Goal: Check status: Check status

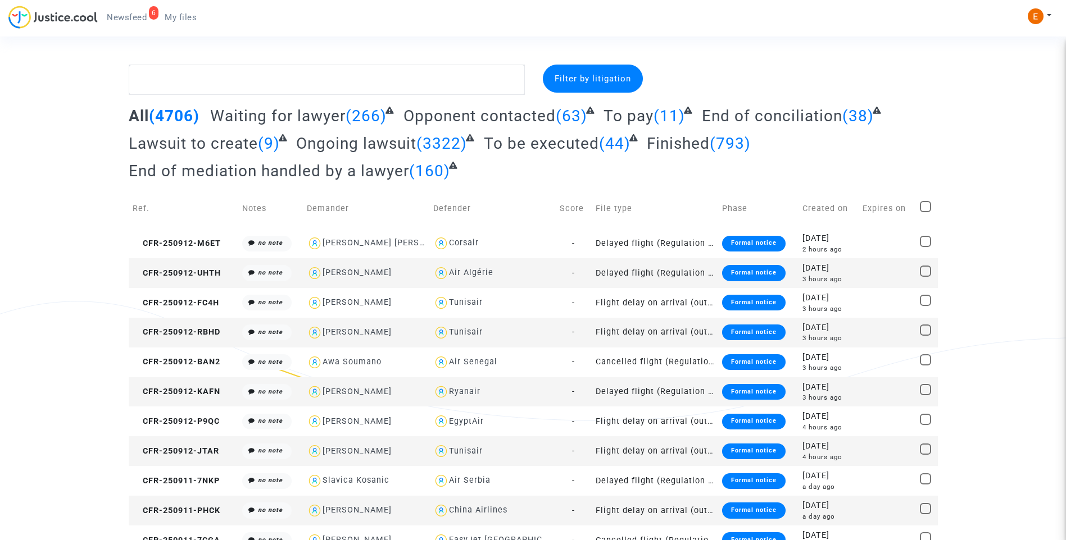
click at [133, 19] on span "Newsfeed" at bounding box center [127, 17] width 40 height 10
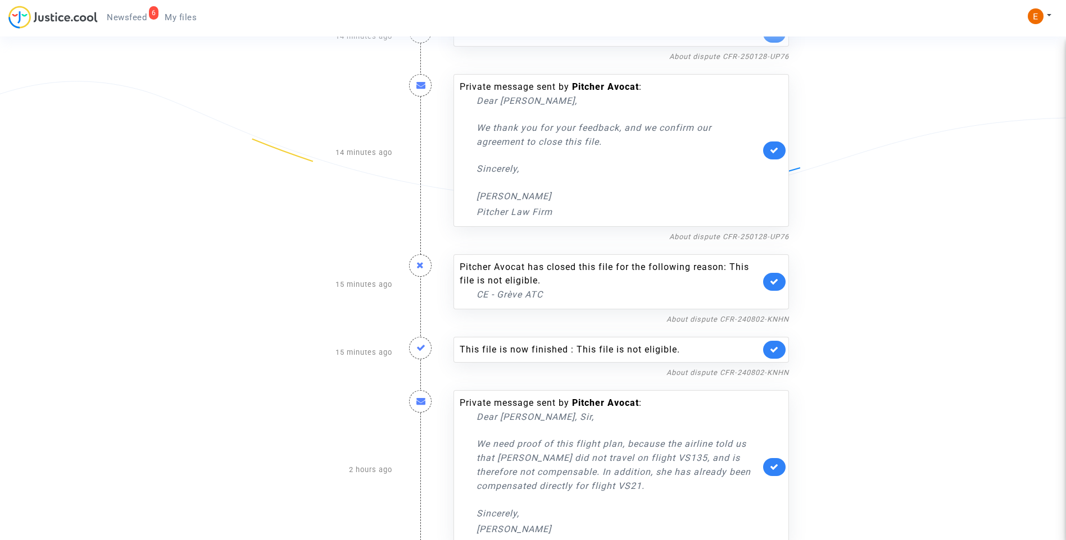
scroll to position [252, 0]
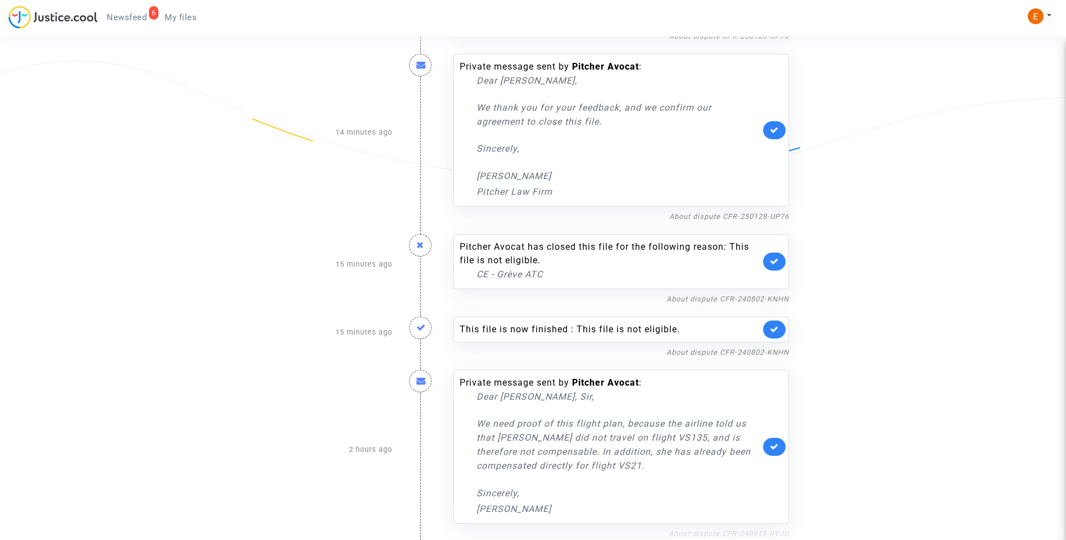
click at [717, 537] on link "About dispute CFR-240813-RVJD" at bounding box center [729, 534] width 120 height 8
click at [776, 445] on icon at bounding box center [774, 447] width 9 height 8
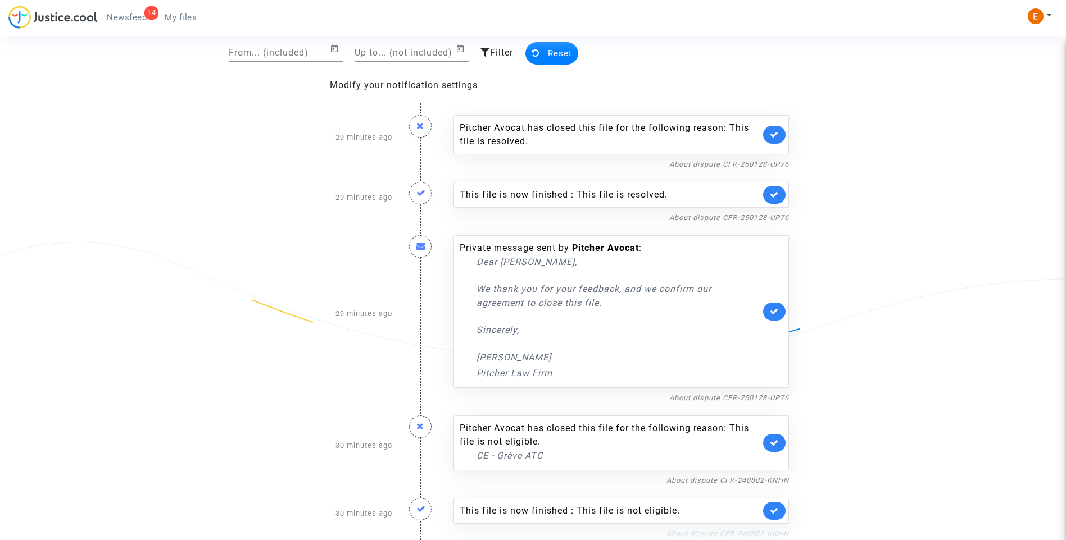
click at [758, 535] on link "About dispute CFR-240802-KNHN" at bounding box center [727, 534] width 122 height 8
click at [778, 506] on link at bounding box center [774, 511] width 22 height 18
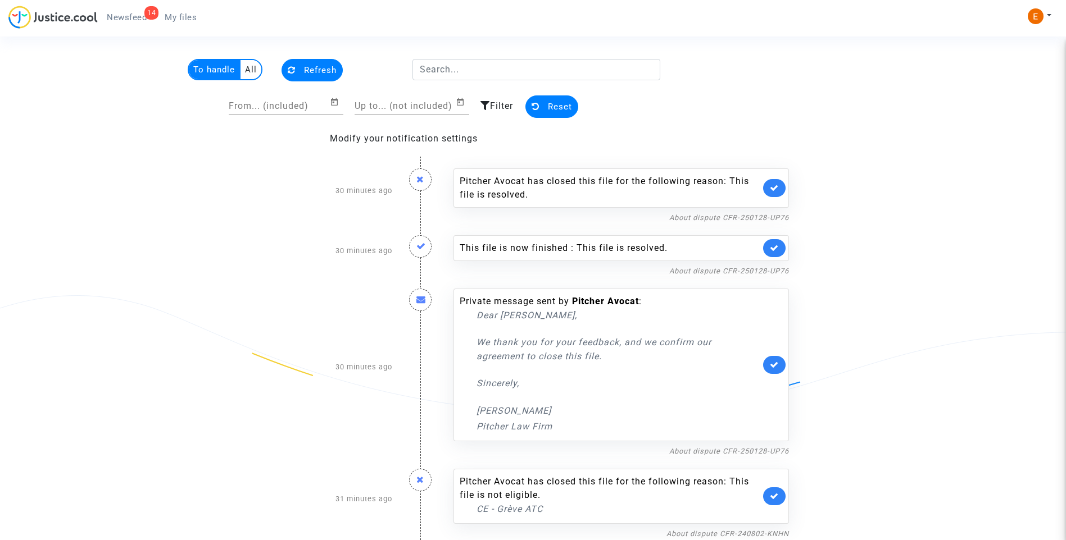
scroll to position [17, 0]
click at [776, 498] on icon at bounding box center [774, 496] width 9 height 8
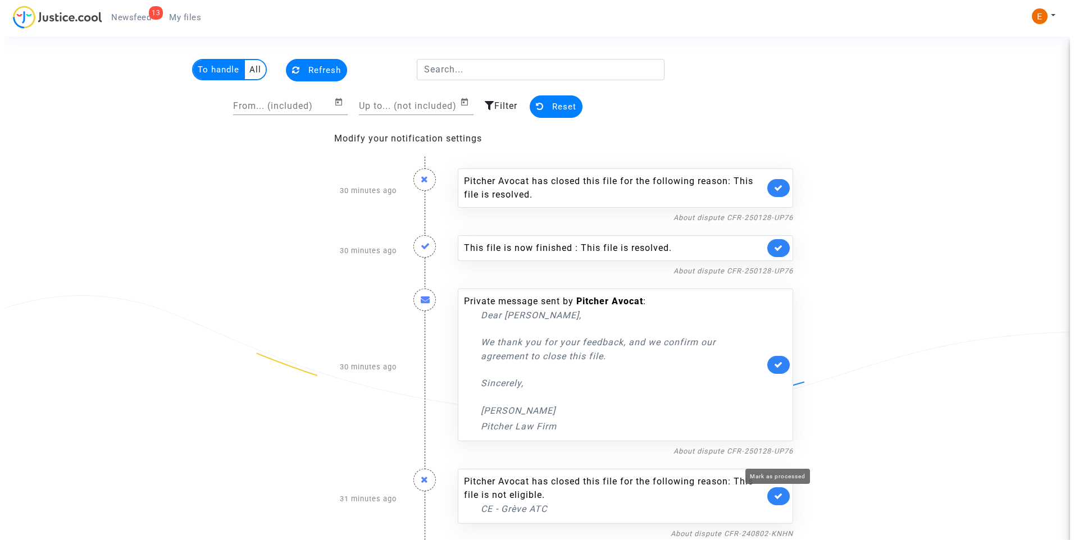
scroll to position [0, 0]
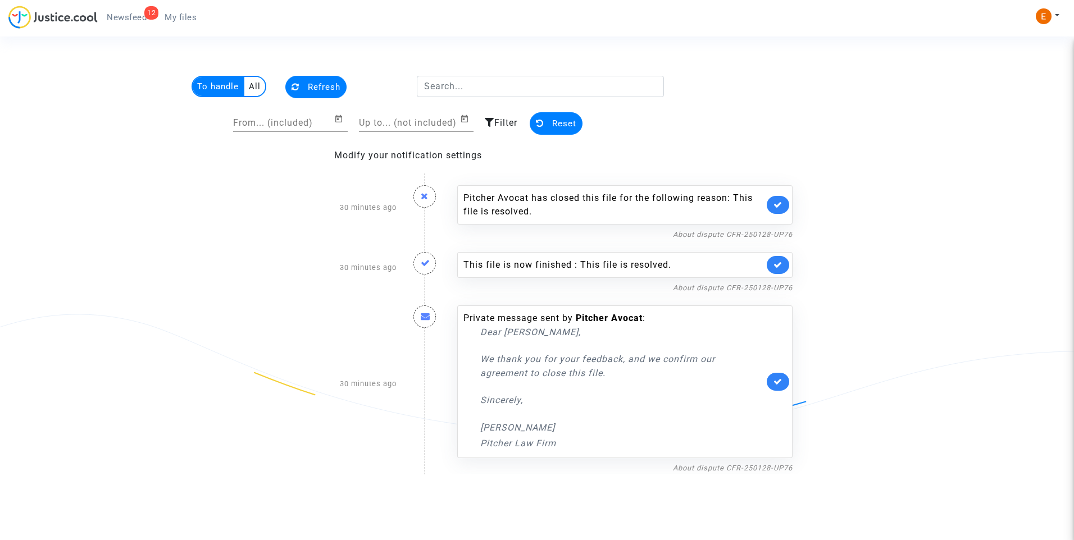
click at [184, 29] on div "12 Newsfeed My files" at bounding box center [106, 21] width 197 height 31
click at [184, 24] on link "My files" at bounding box center [181, 17] width 50 height 17
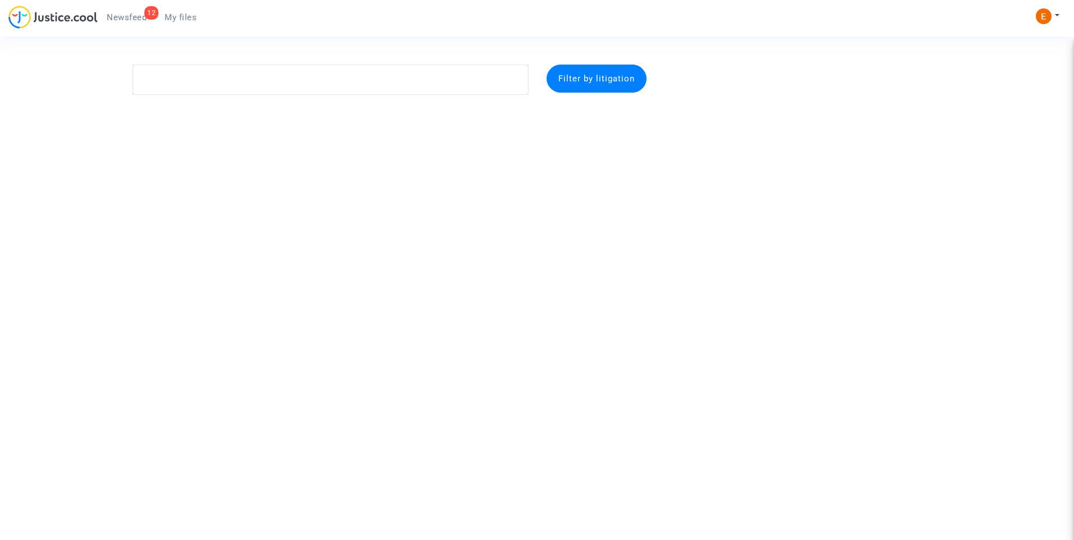
click at [133, 16] on span "Newsfeed" at bounding box center [127, 17] width 40 height 10
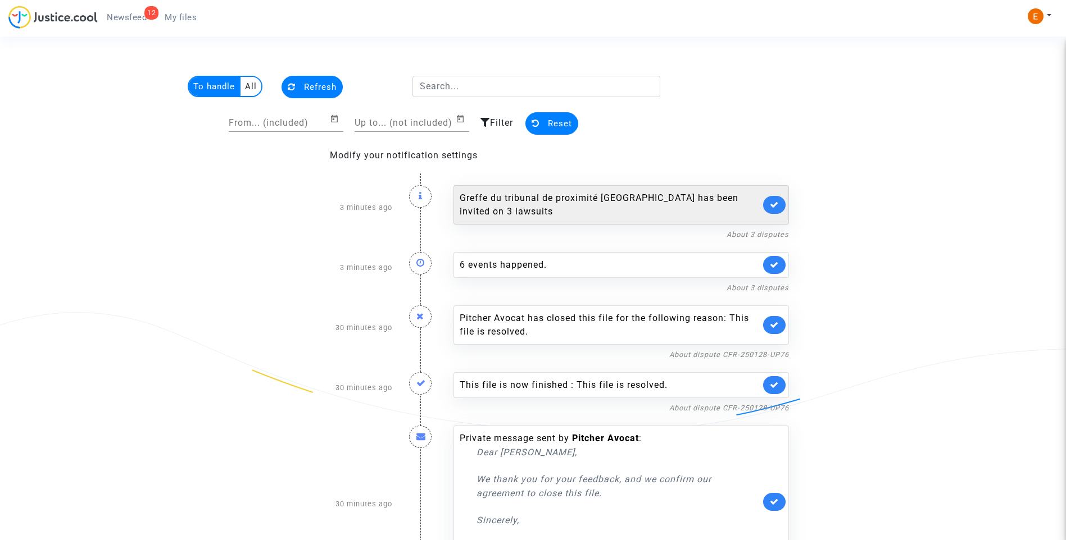
click at [773, 196] on link at bounding box center [774, 205] width 22 height 18
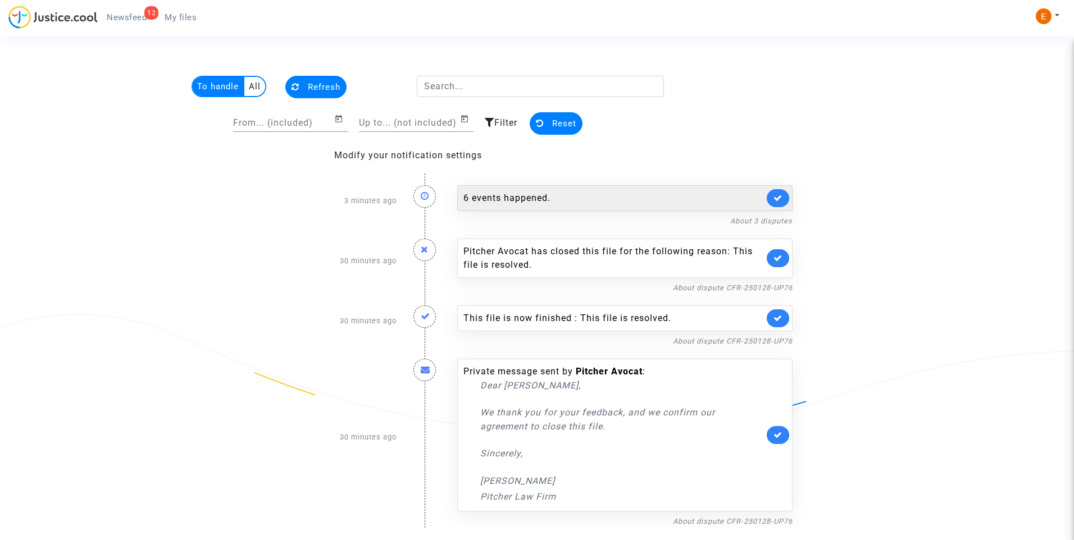
click at [469, 200] on div "6 events happened." at bounding box center [614, 198] width 301 height 13
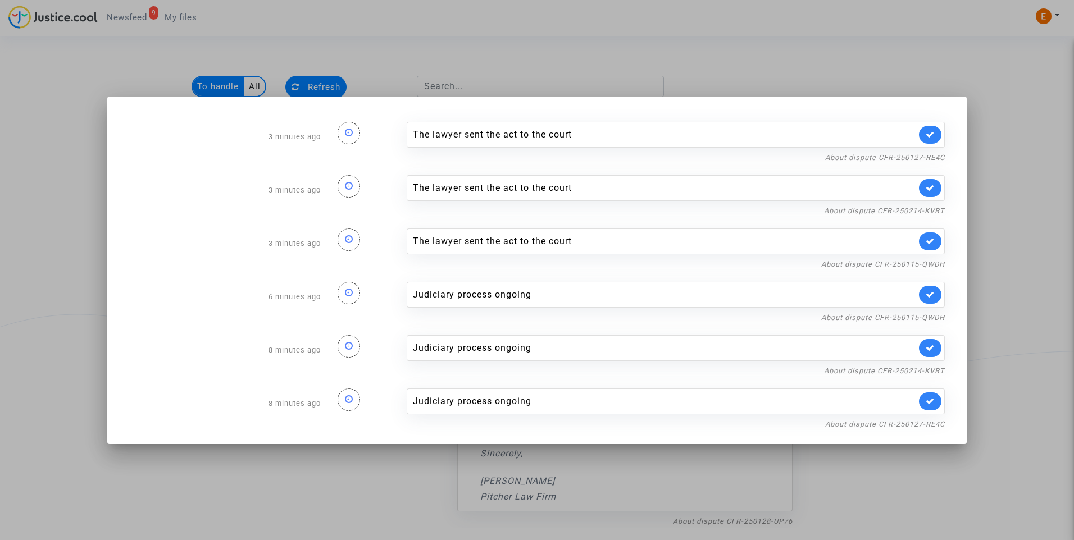
click at [893, 66] on div at bounding box center [537, 270] width 1074 height 540
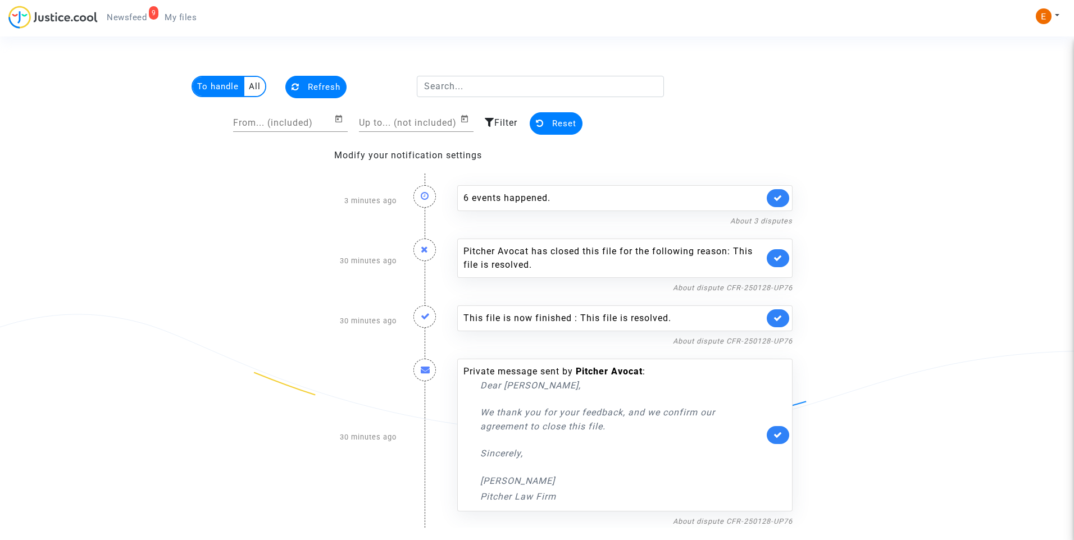
click at [596, 184] on div "6 events happened. About 3 disputes" at bounding box center [625, 200] width 352 height 53
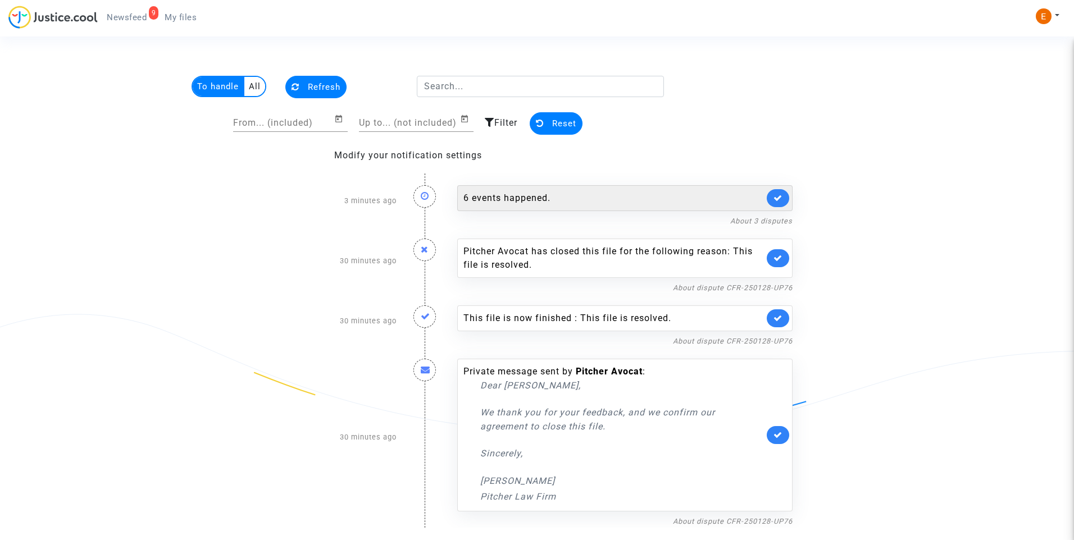
click at [590, 195] on div "6 events happened." at bounding box center [614, 198] width 301 height 13
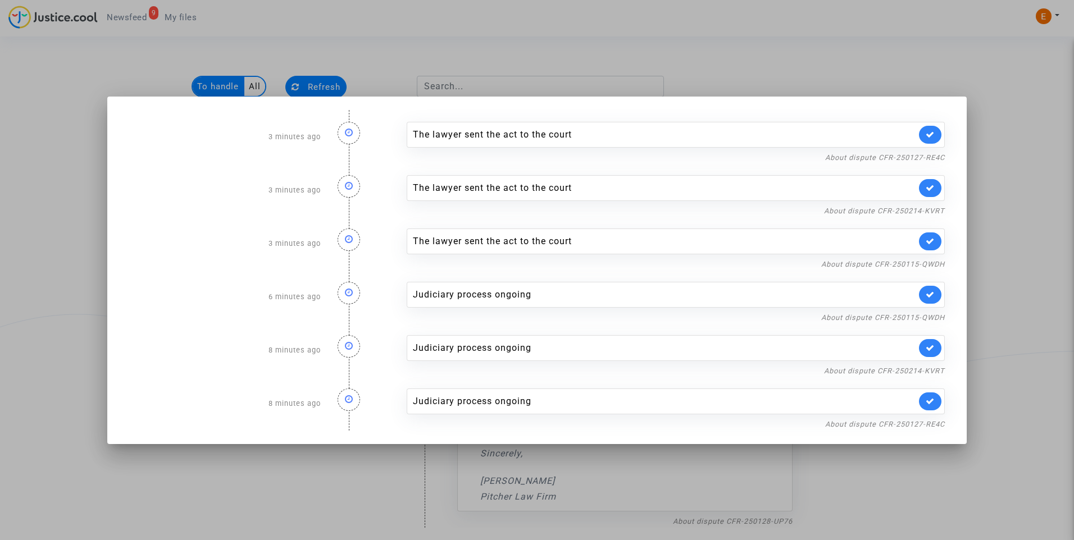
click at [938, 241] on link at bounding box center [930, 242] width 22 height 18
click at [928, 190] on link at bounding box center [930, 188] width 22 height 18
click at [934, 122] on div "The lawyer sent the act to the court" at bounding box center [676, 135] width 538 height 26
click at [936, 139] on link at bounding box center [930, 135] width 22 height 18
click at [1010, 160] on div at bounding box center [537, 270] width 1074 height 540
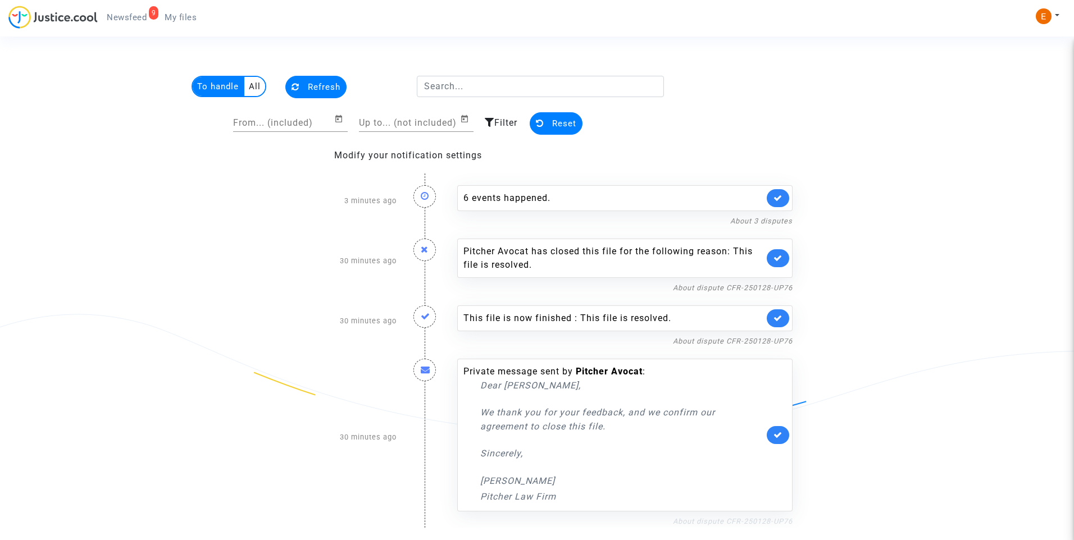
click at [730, 518] on link "About dispute CFR-250128-UP76" at bounding box center [733, 521] width 120 height 8
click at [783, 438] on icon at bounding box center [778, 435] width 9 height 8
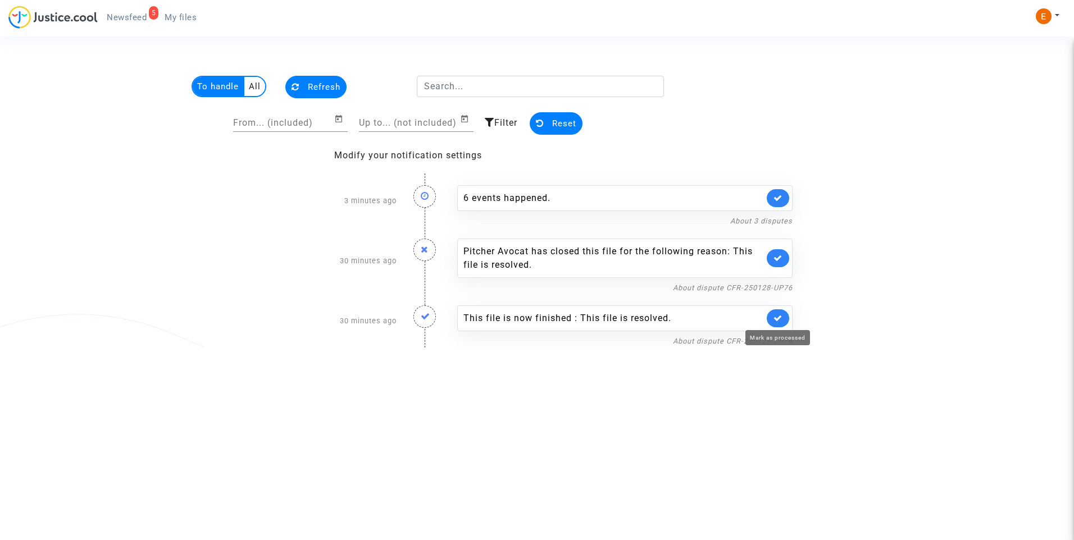
drag, startPoint x: 780, startPoint y: 317, endPoint x: 779, endPoint y: 290, distance: 26.4
click at [780, 315] on icon at bounding box center [778, 318] width 9 height 8
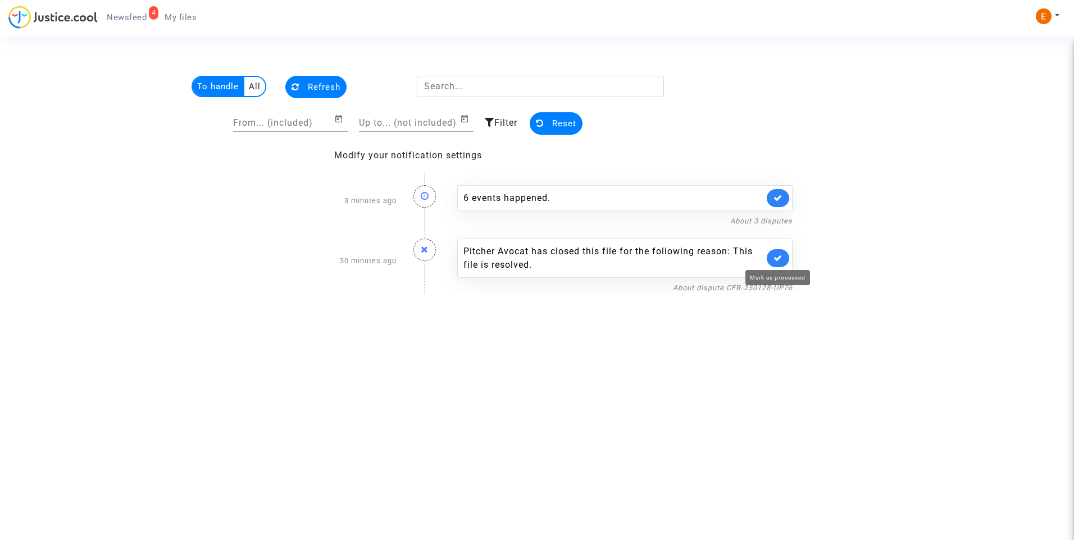
click at [779, 258] on icon at bounding box center [778, 258] width 9 height 8
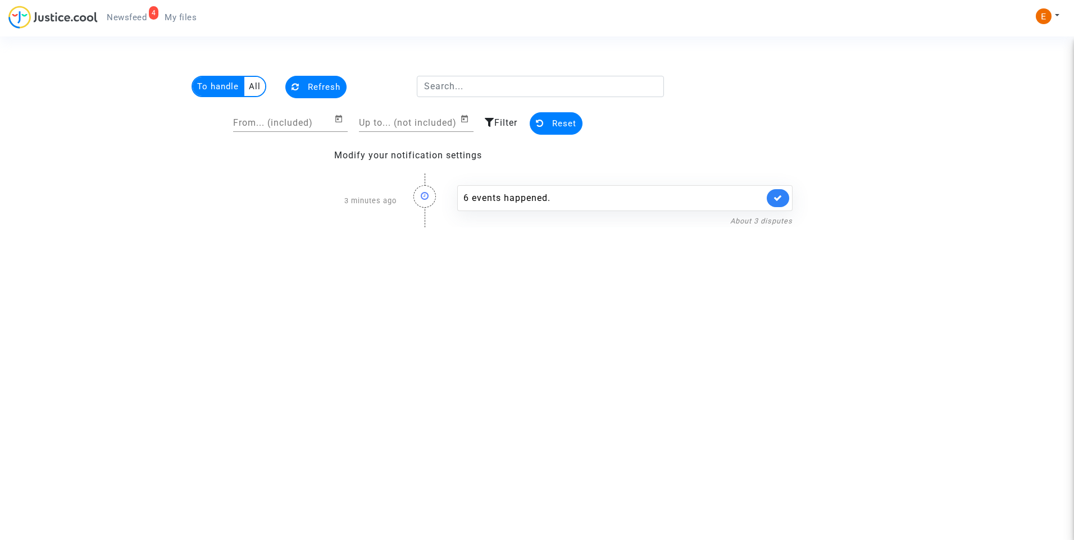
click at [177, 19] on span "My files" at bounding box center [181, 17] width 32 height 10
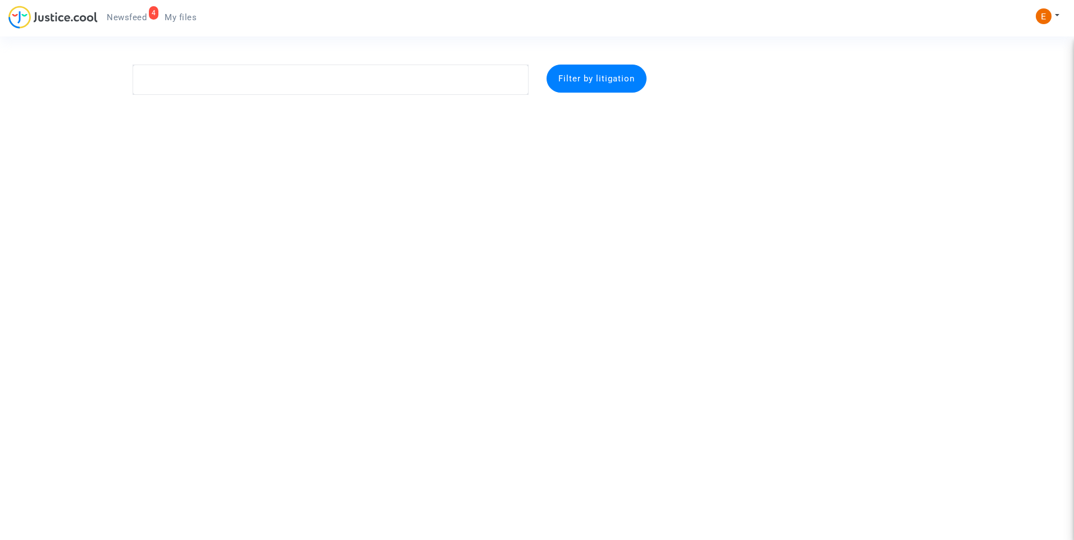
click at [120, 19] on span "Newsfeed" at bounding box center [127, 17] width 40 height 10
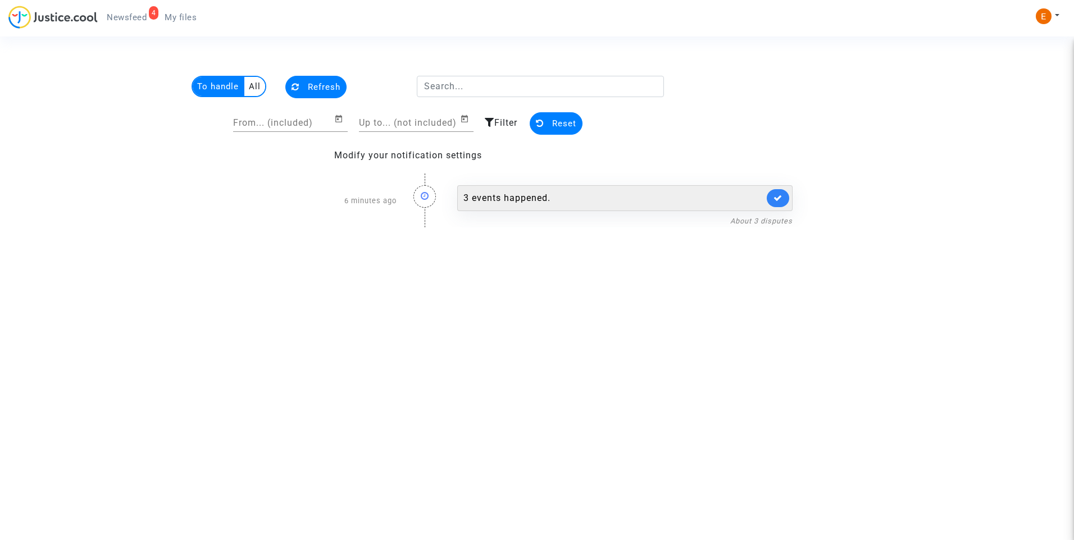
click at [535, 198] on div "3 events happened." at bounding box center [614, 198] width 301 height 13
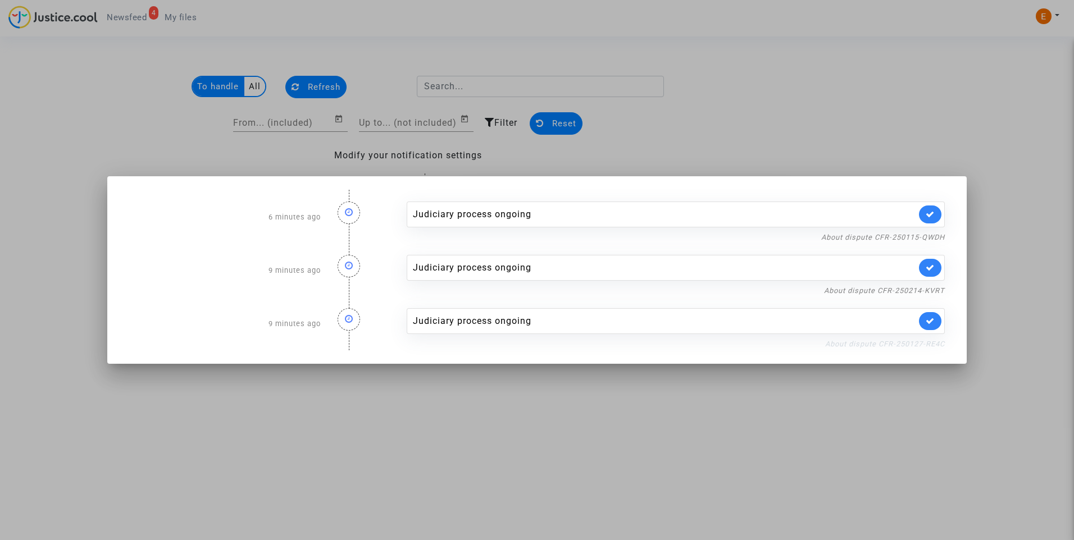
click at [887, 346] on link "About dispute CFR-250127-RE4C" at bounding box center [885, 344] width 120 height 8
click at [935, 325] on link at bounding box center [930, 321] width 22 height 18
click at [929, 288] on link "About dispute CFR-250214-KVRT" at bounding box center [884, 291] width 121 height 8
click at [938, 274] on link at bounding box center [930, 268] width 22 height 18
click at [935, 235] on link "About dispute CFR-250115-QWDH" at bounding box center [883, 237] width 124 height 8
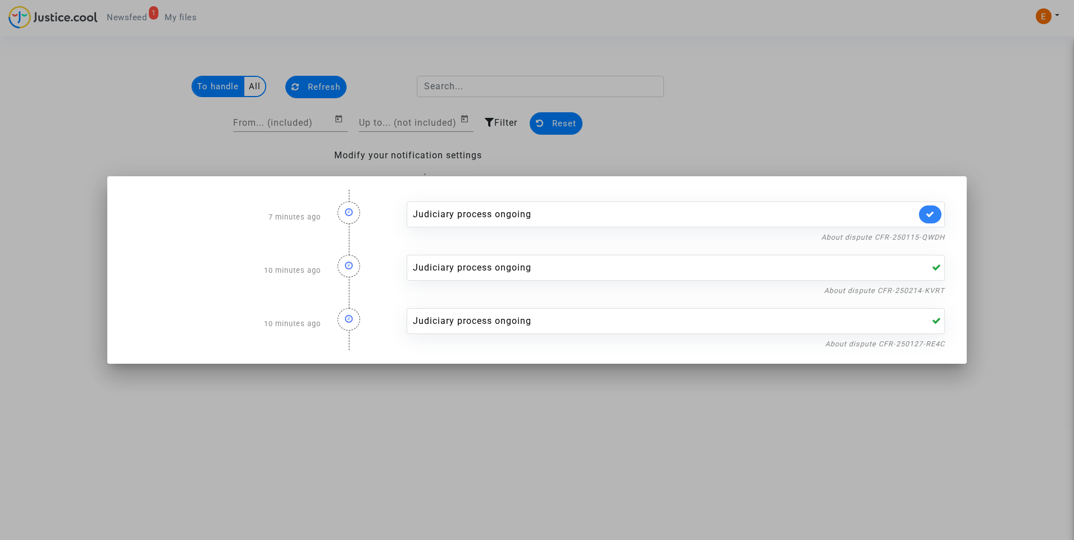
click at [929, 212] on icon at bounding box center [930, 214] width 9 height 8
click at [871, 102] on div at bounding box center [537, 270] width 1074 height 540
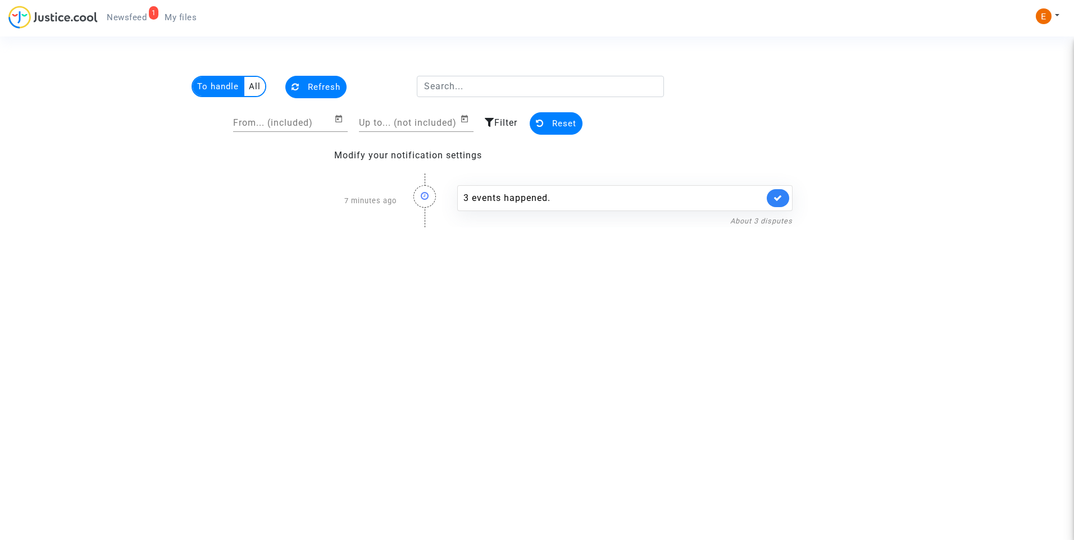
drag, startPoint x: 175, startPoint y: 16, endPoint x: 142, endPoint y: 19, distance: 33.2
click at [175, 17] on span "My files" at bounding box center [181, 17] width 32 height 10
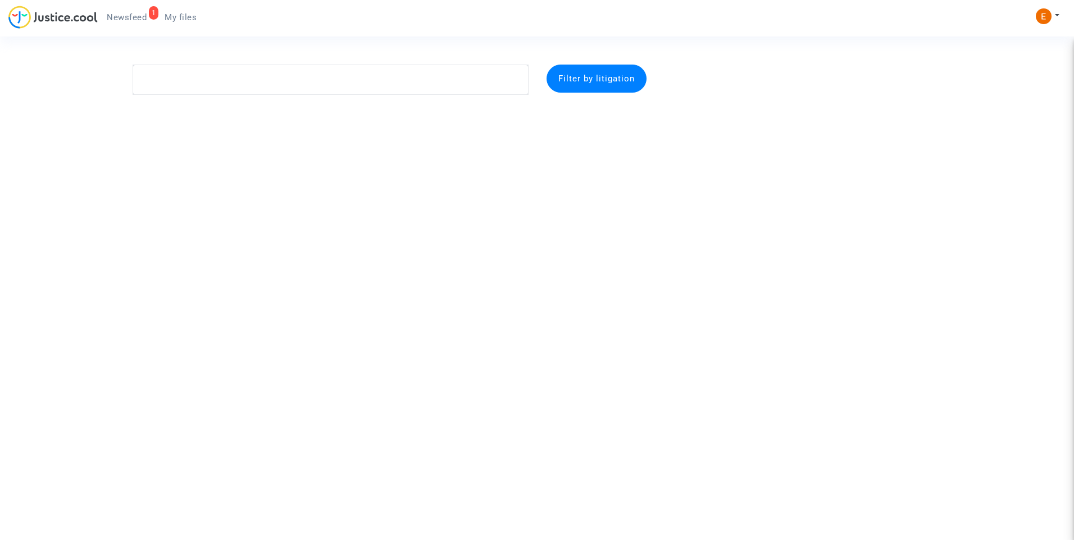
click at [129, 19] on span "Newsfeed" at bounding box center [127, 17] width 40 height 10
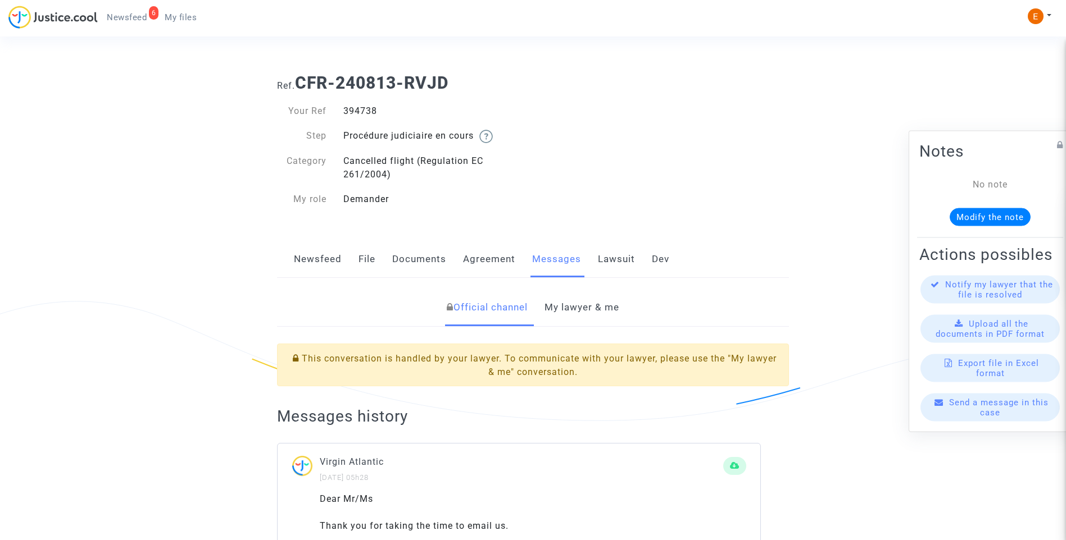
click at [364, 110] on div "394738" at bounding box center [434, 111] width 198 height 13
copy div "394738"
click at [576, 310] on link "My lawyer & me" at bounding box center [581, 307] width 75 height 37
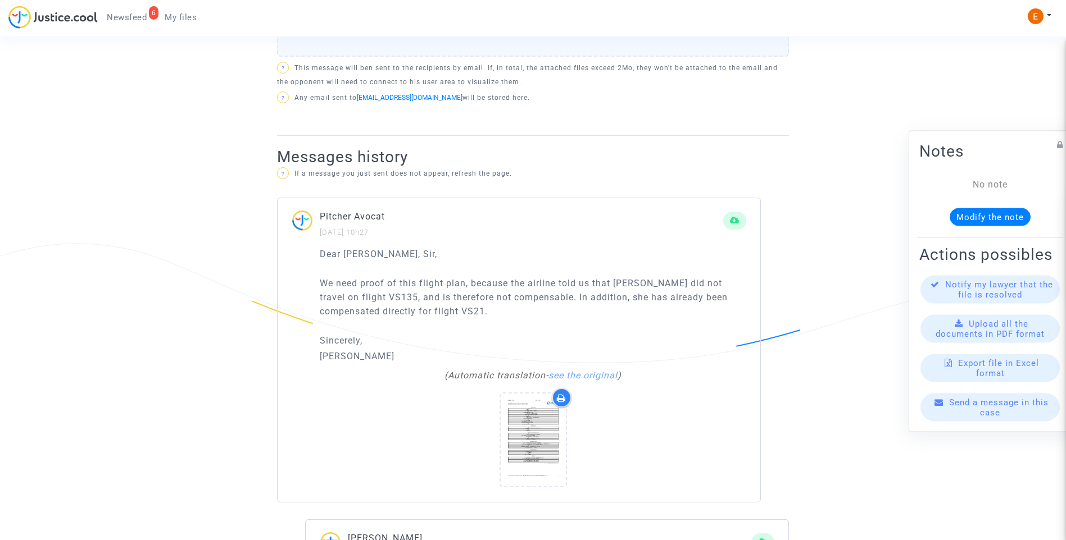
scroll to position [674, 0]
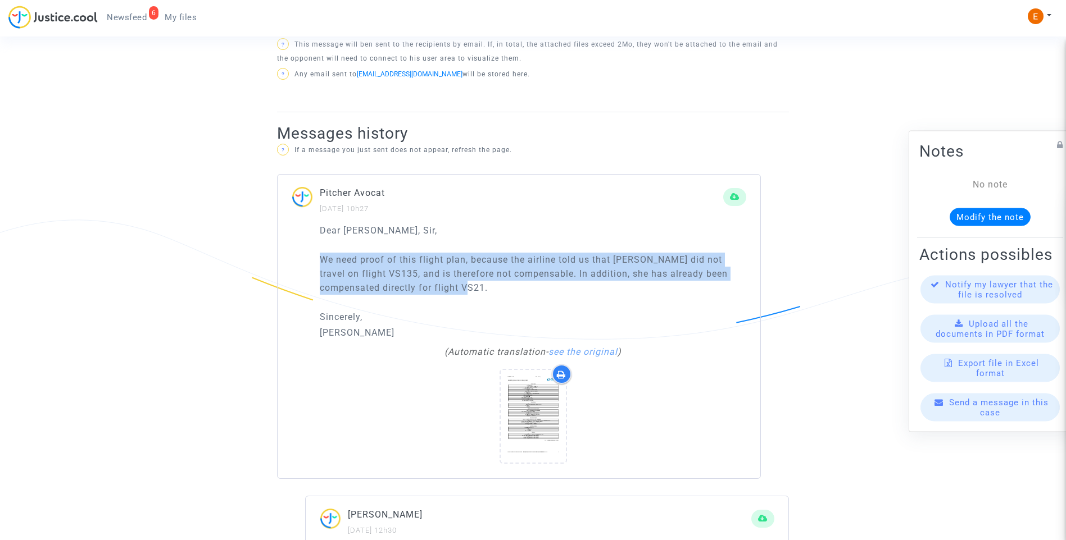
drag, startPoint x: 521, startPoint y: 292, endPoint x: 280, endPoint y: 266, distance: 243.0
click at [280, 266] on div "Dear Madam, Sir, We need proof of this flight plan, because the airline told us…" at bounding box center [519, 352] width 483 height 256
drag, startPoint x: 280, startPoint y: 266, endPoint x: 369, endPoint y: 272, distance: 89.0
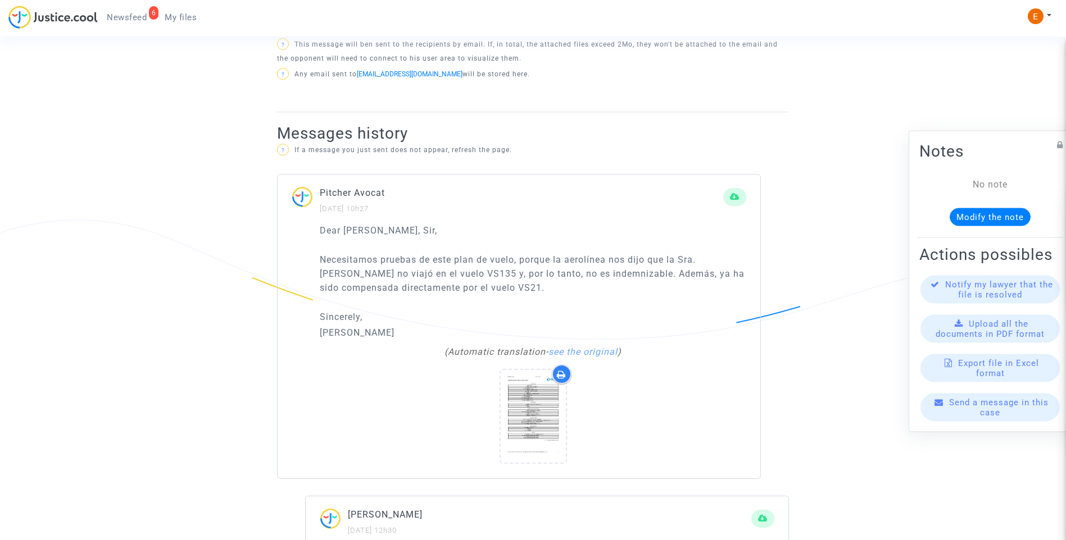
click at [426, 314] on p "Sincerely," at bounding box center [533, 317] width 426 height 14
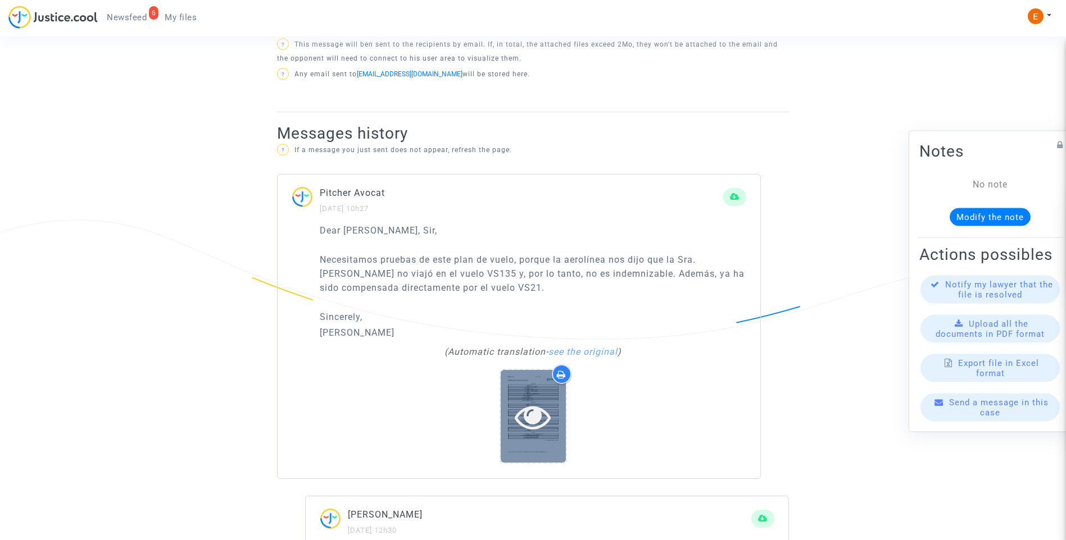
click at [546, 414] on icon at bounding box center [533, 417] width 37 height 36
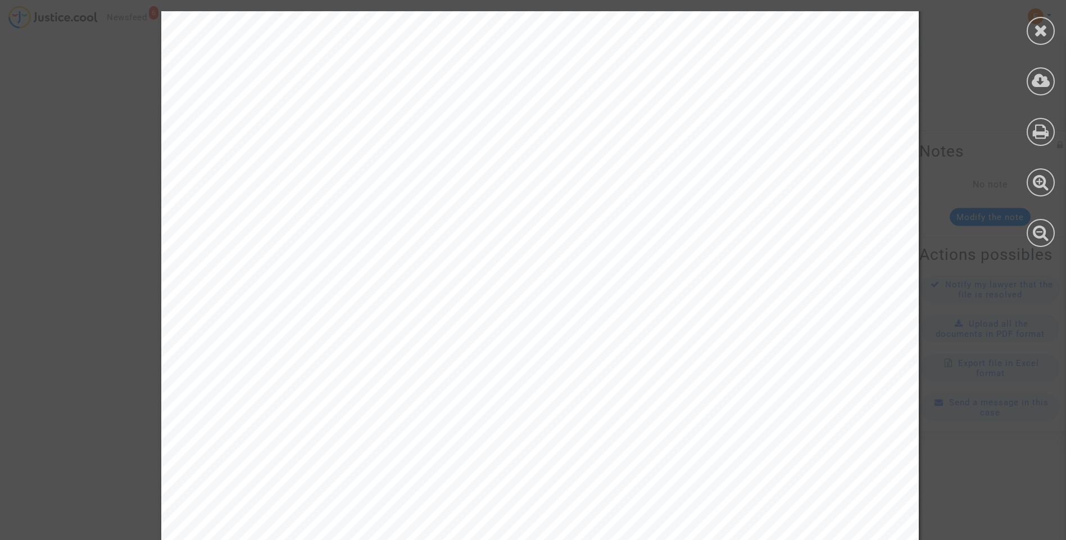
scroll to position [557, 0]
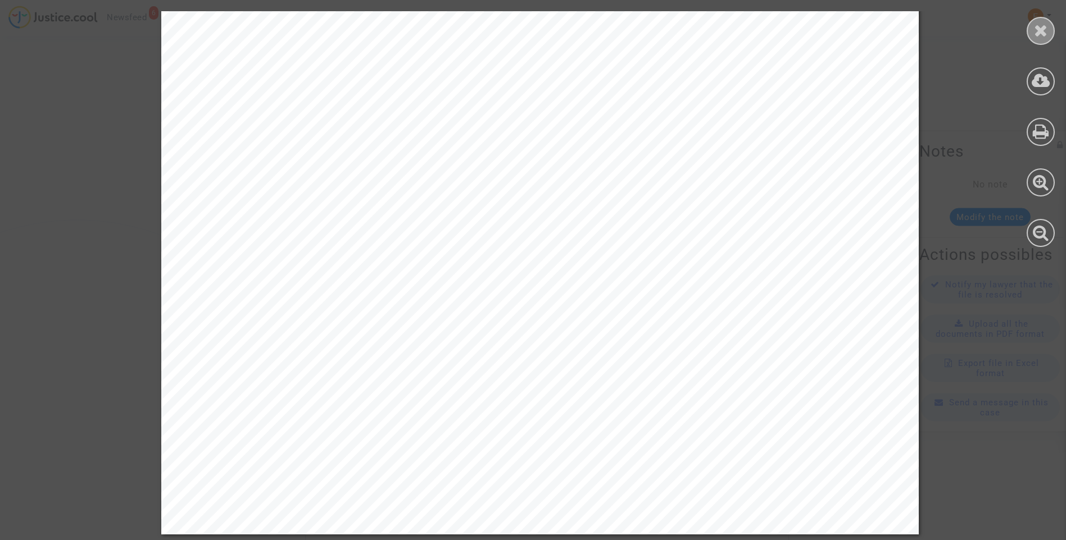
click at [1041, 31] on icon at bounding box center [1041, 30] width 14 height 17
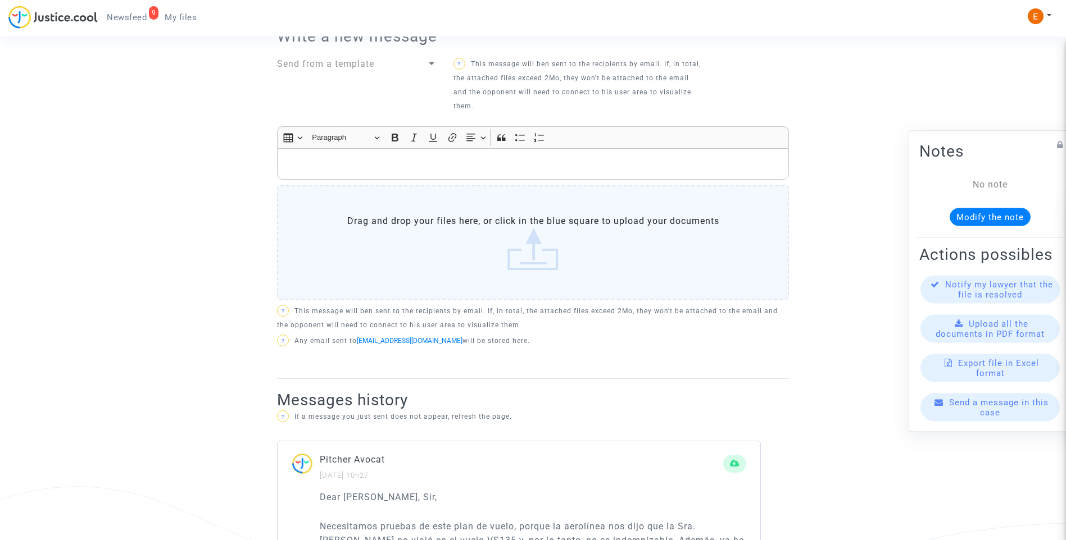
scroll to position [337, 0]
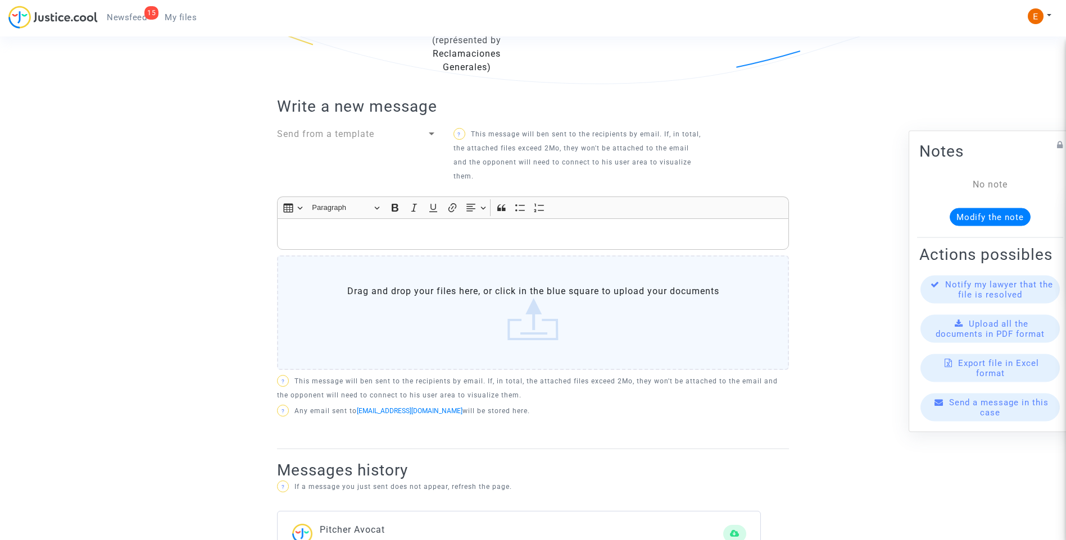
click at [510, 231] on p "Rich Text Editor, main" at bounding box center [533, 235] width 500 height 14
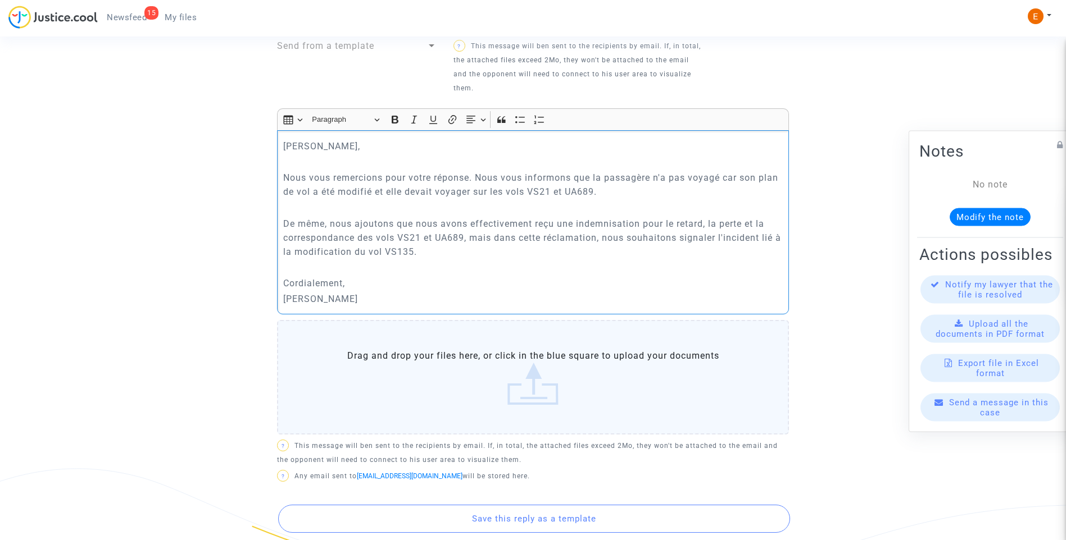
scroll to position [506, 0]
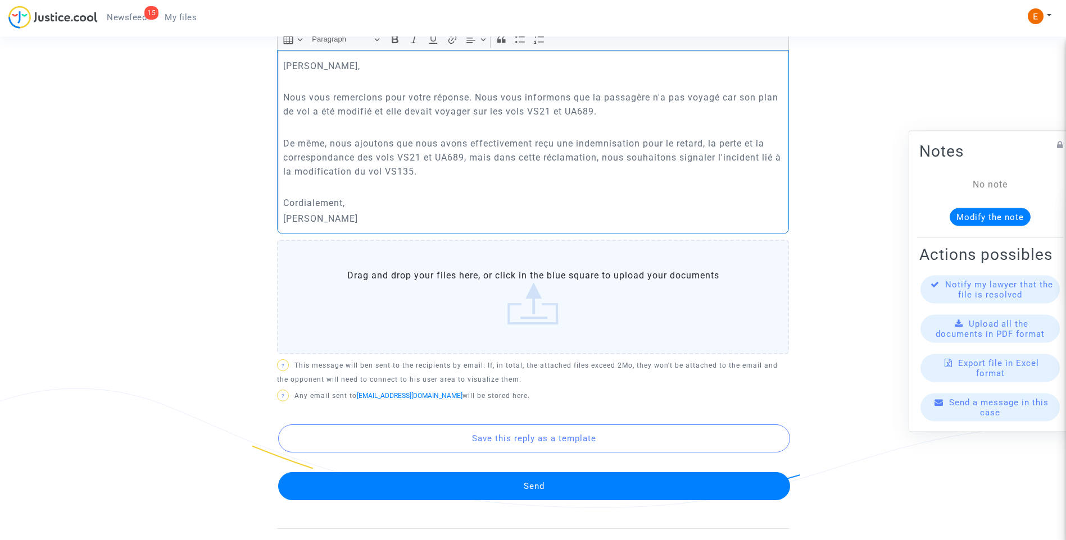
click at [575, 488] on button "Send" at bounding box center [534, 486] width 512 height 28
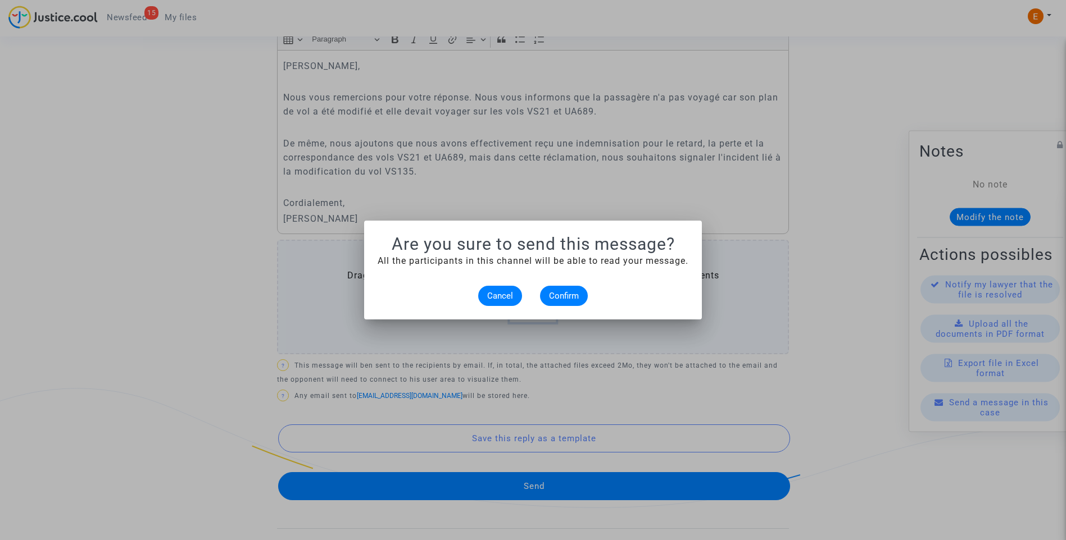
scroll to position [0, 0]
click at [584, 303] on button "Confirm" at bounding box center [564, 296] width 48 height 20
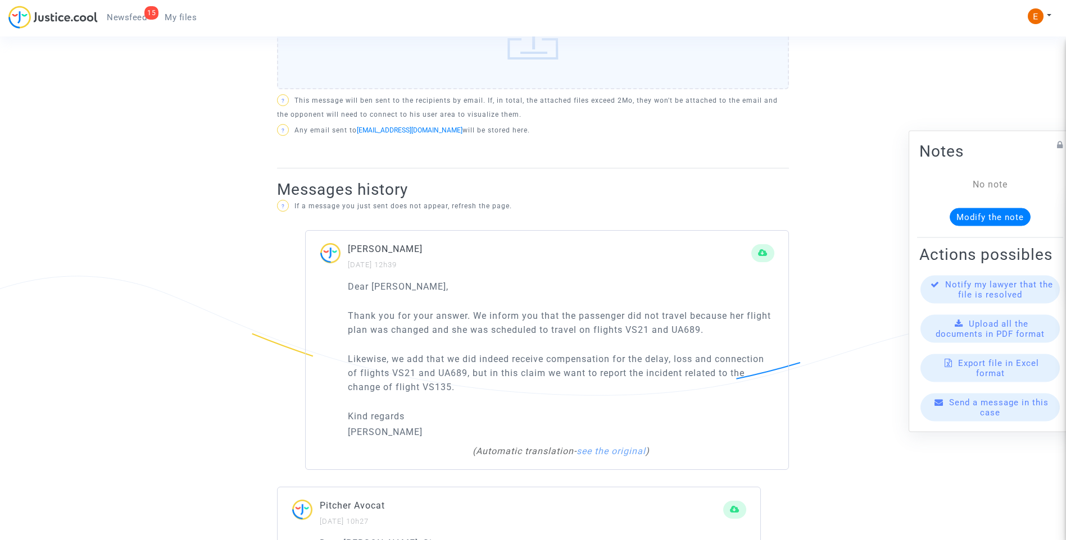
scroll to position [562, 0]
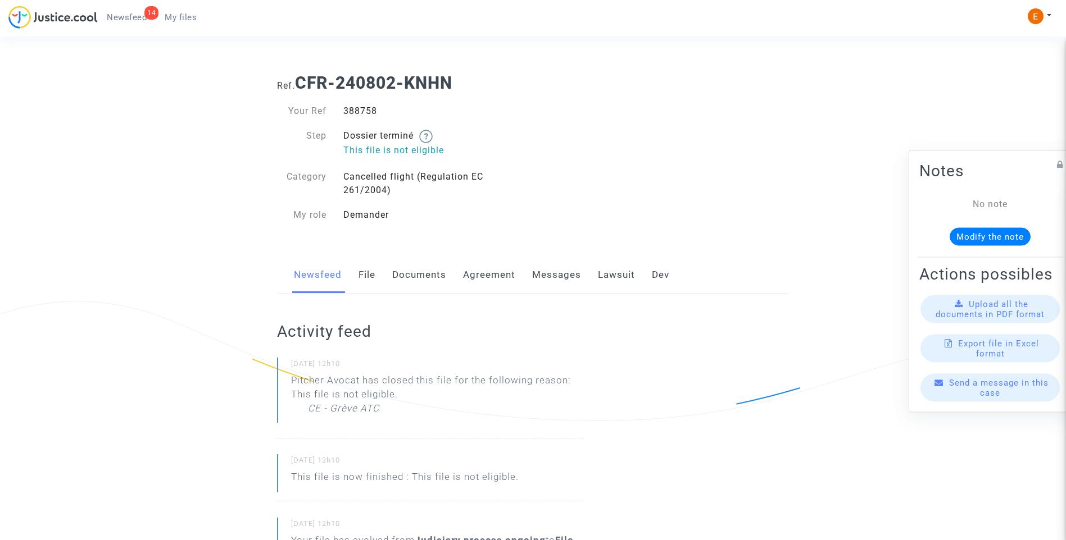
drag, startPoint x: 0, startPoint y: 0, endPoint x: 358, endPoint y: 111, distance: 374.6
click at [358, 111] on div "388758" at bounding box center [434, 111] width 198 height 13
copy div "388758"
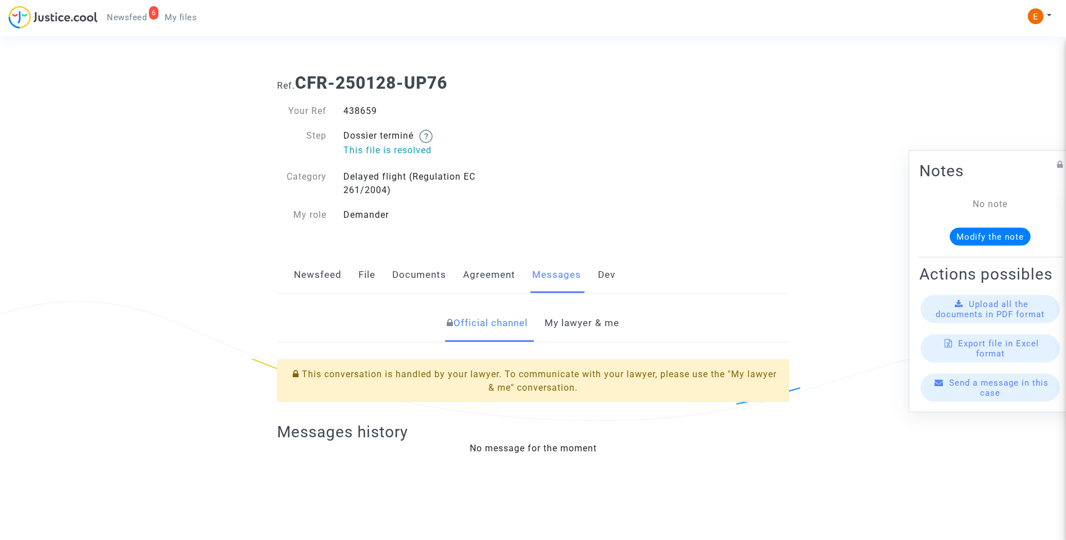
click at [364, 113] on div "438659" at bounding box center [434, 111] width 198 height 13
drag, startPoint x: 0, startPoint y: 0, endPoint x: 364, endPoint y: 113, distance: 381.3
click at [364, 113] on div "438659" at bounding box center [434, 111] width 198 height 13
copy div "438659"
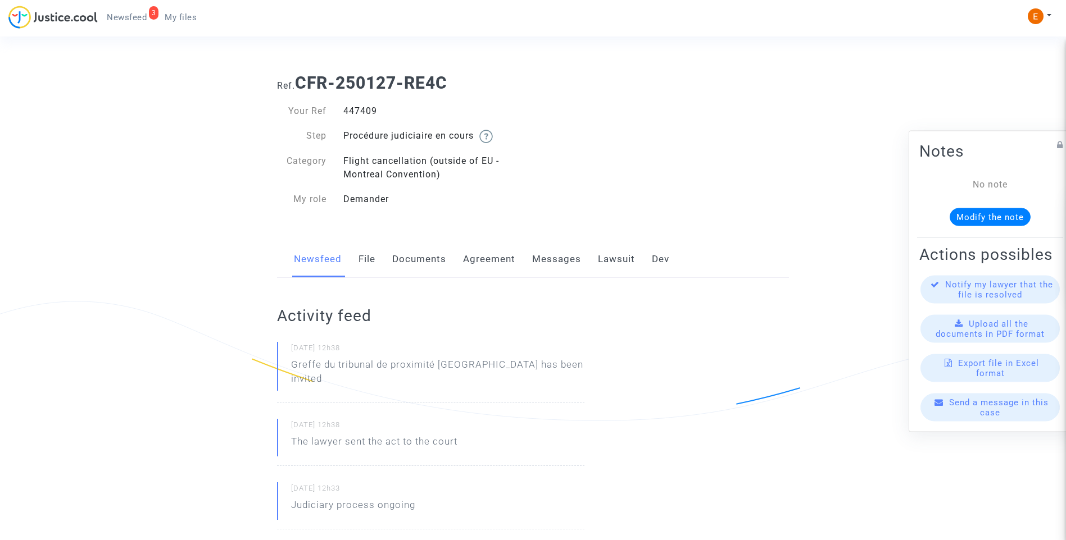
click at [360, 110] on div "447409" at bounding box center [434, 111] width 198 height 13
copy div "447409"
click at [365, 107] on div "456725" at bounding box center [434, 111] width 198 height 13
drag, startPoint x: 0, startPoint y: 0, endPoint x: 365, endPoint y: 107, distance: 379.9
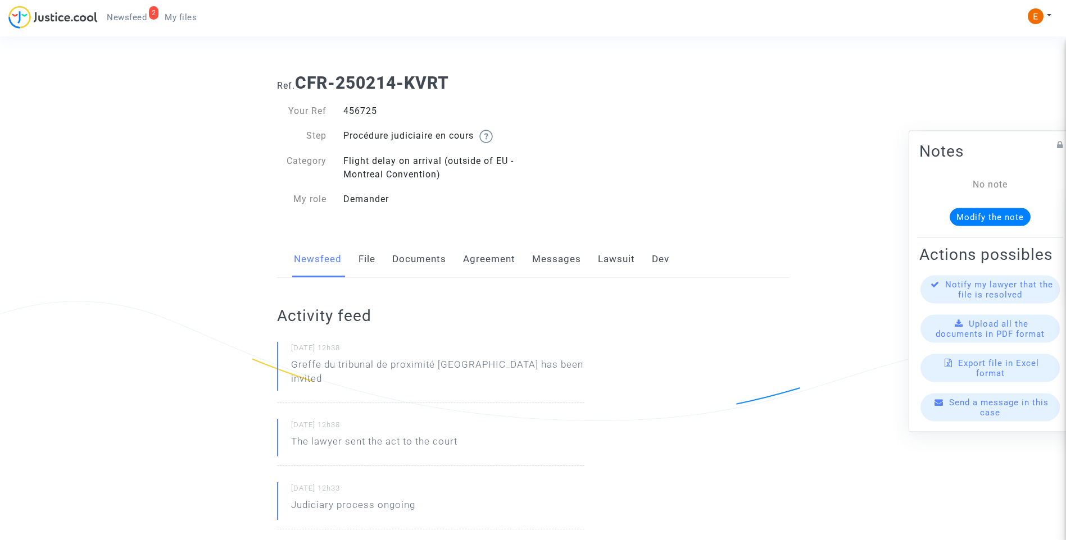
click at [365, 107] on div "456725" at bounding box center [434, 111] width 198 height 13
copy div "456725"
click at [369, 110] on div "444044" at bounding box center [434, 111] width 198 height 13
copy div "444044"
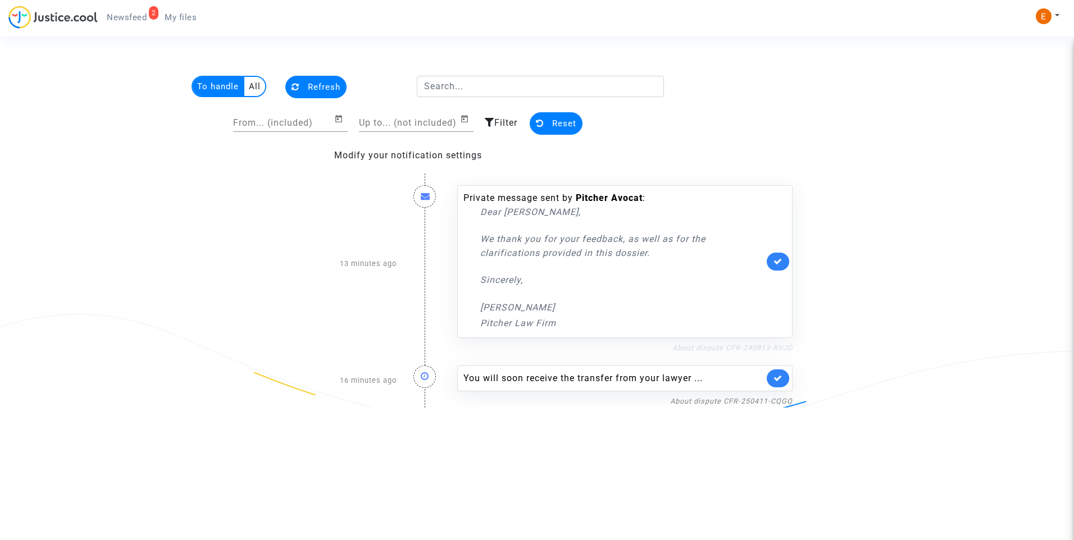
click at [699, 347] on link "About dispute CFR-240813-RVJD" at bounding box center [733, 348] width 120 height 8
click at [778, 262] on icon at bounding box center [778, 261] width 9 height 8
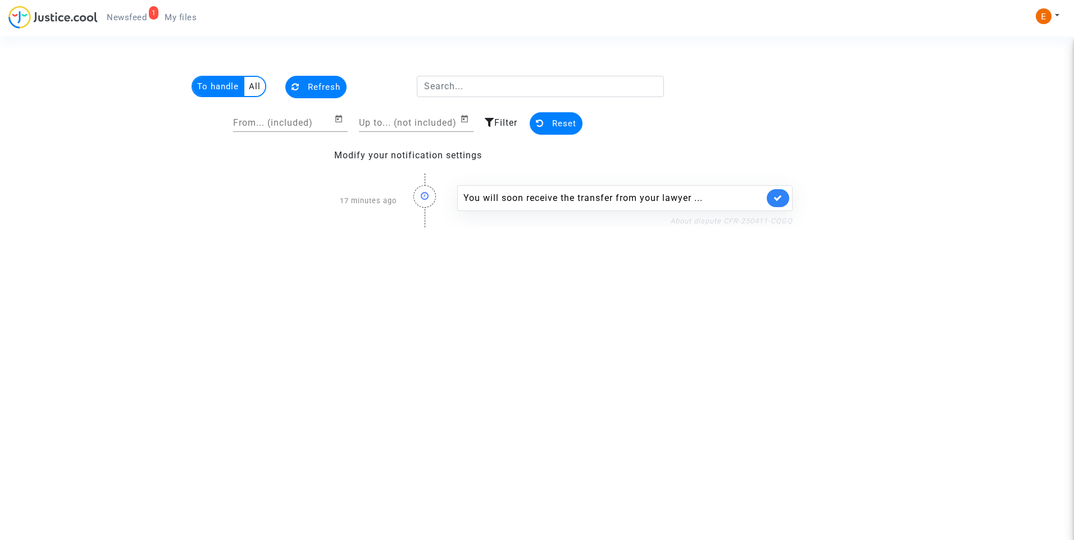
click at [732, 224] on link "About dispute CFR-250411-CQGQ" at bounding box center [731, 221] width 122 height 8
click at [774, 199] on icon at bounding box center [778, 198] width 9 height 8
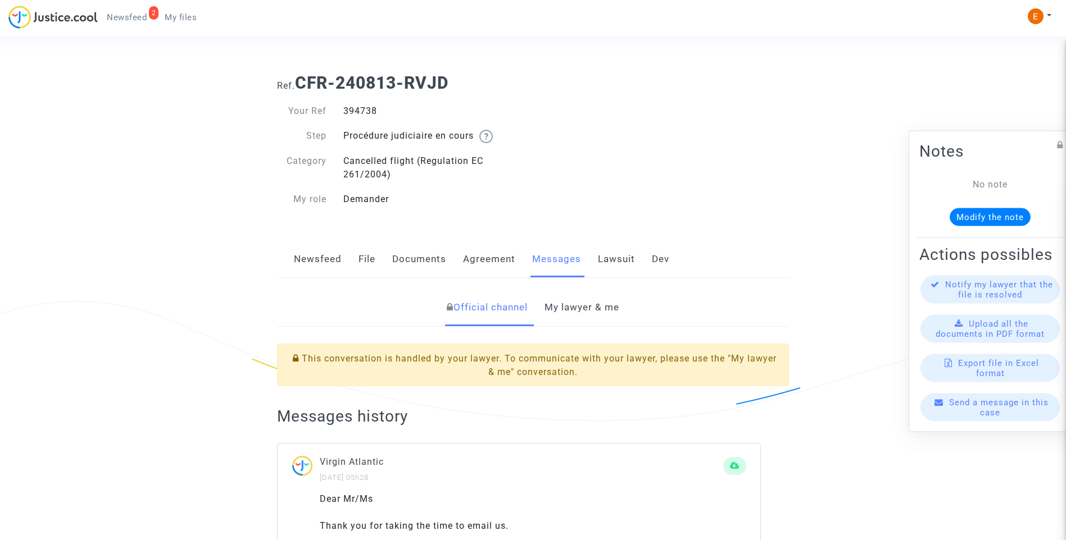
click at [576, 307] on link "My lawyer & me" at bounding box center [581, 307] width 75 height 37
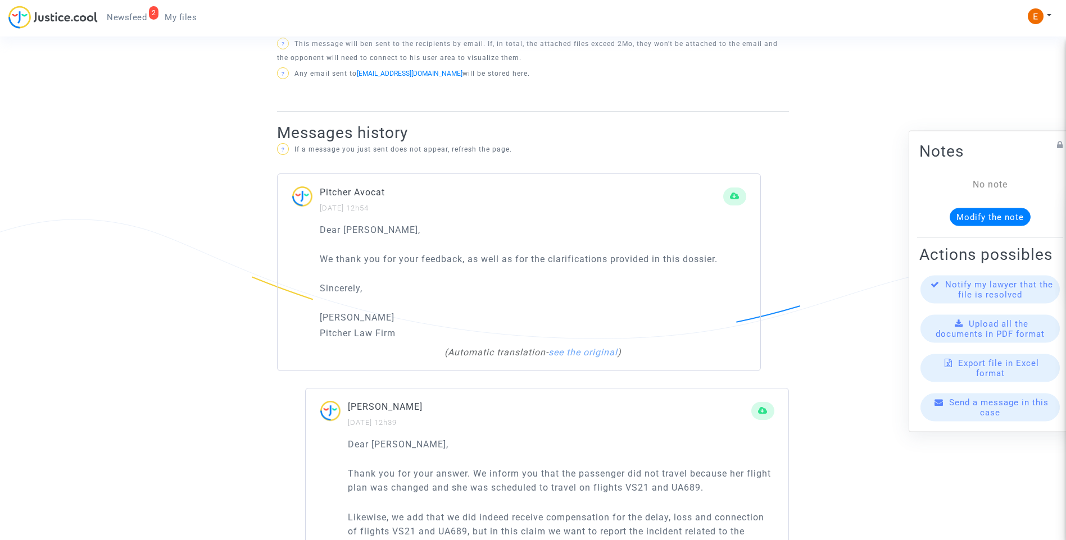
scroll to position [674, 0]
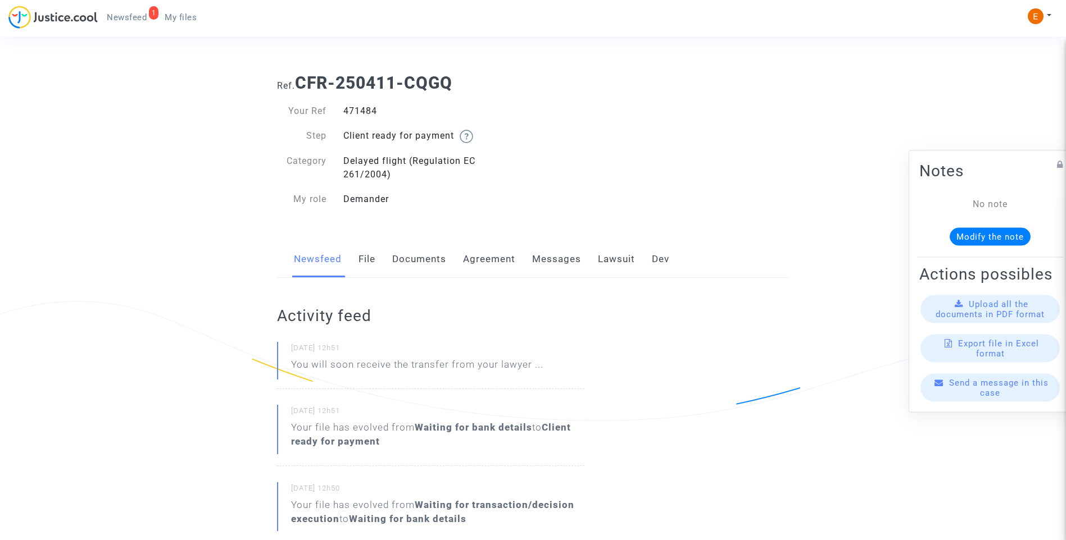
click at [359, 111] on div "471484" at bounding box center [434, 111] width 198 height 13
copy div "471484"
click at [354, 258] on div "Newsfeed File Documents Agreement Messages Lawsuit Dev" at bounding box center [533, 260] width 512 height 38
click at [365, 257] on link "File" at bounding box center [366, 259] width 17 height 37
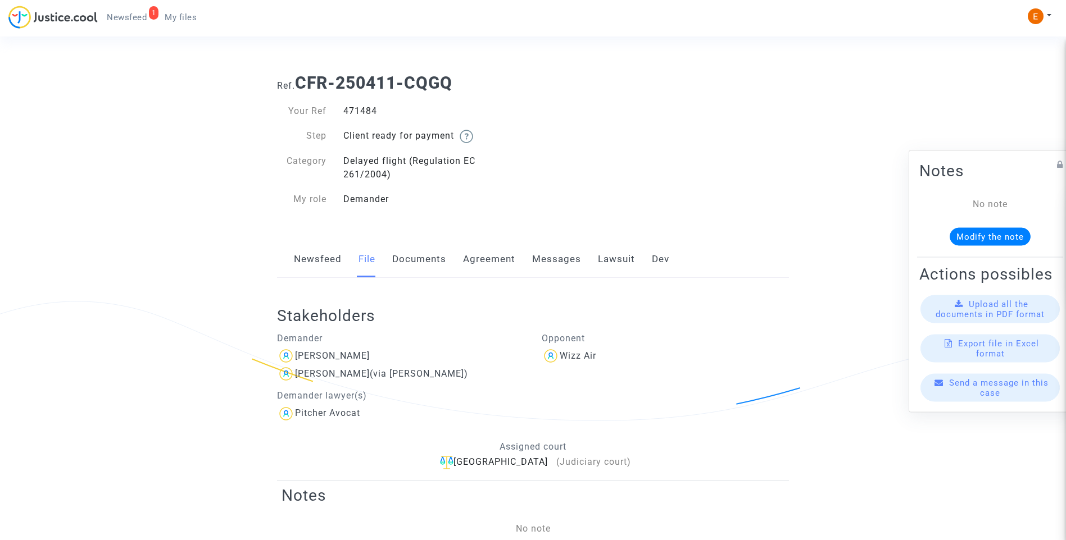
click at [615, 252] on link "Lawsuit" at bounding box center [616, 259] width 37 height 37
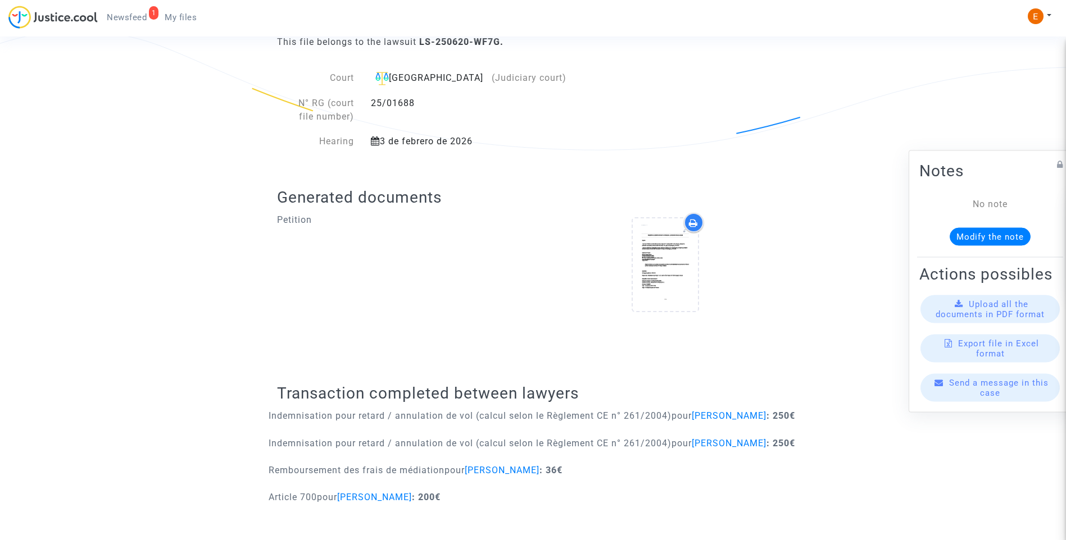
scroll to position [299, 0]
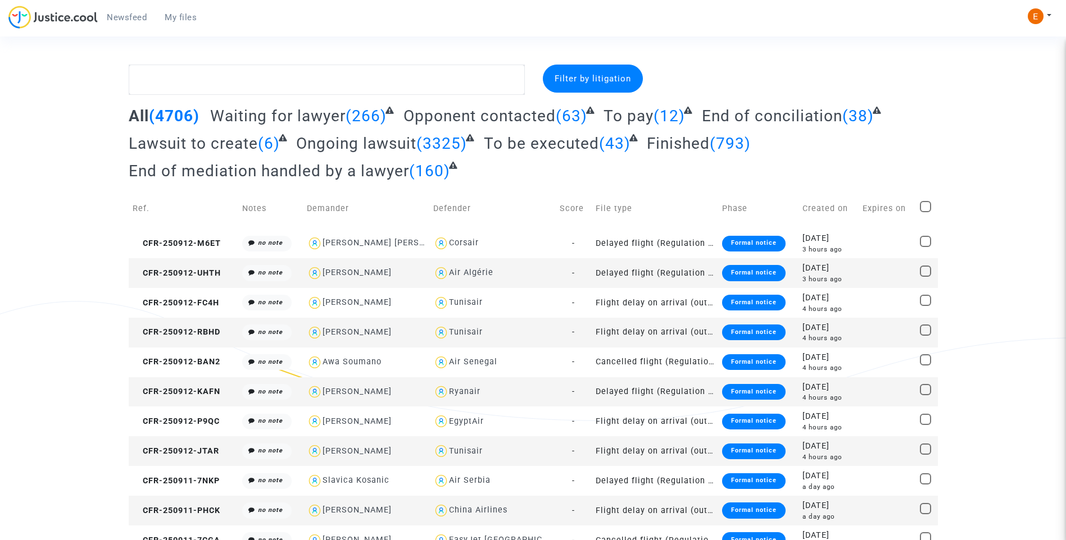
drag, startPoint x: 135, startPoint y: 16, endPoint x: 288, endPoint y: 40, distance: 154.1
click at [135, 16] on span "Newsfeed" at bounding box center [127, 17] width 40 height 10
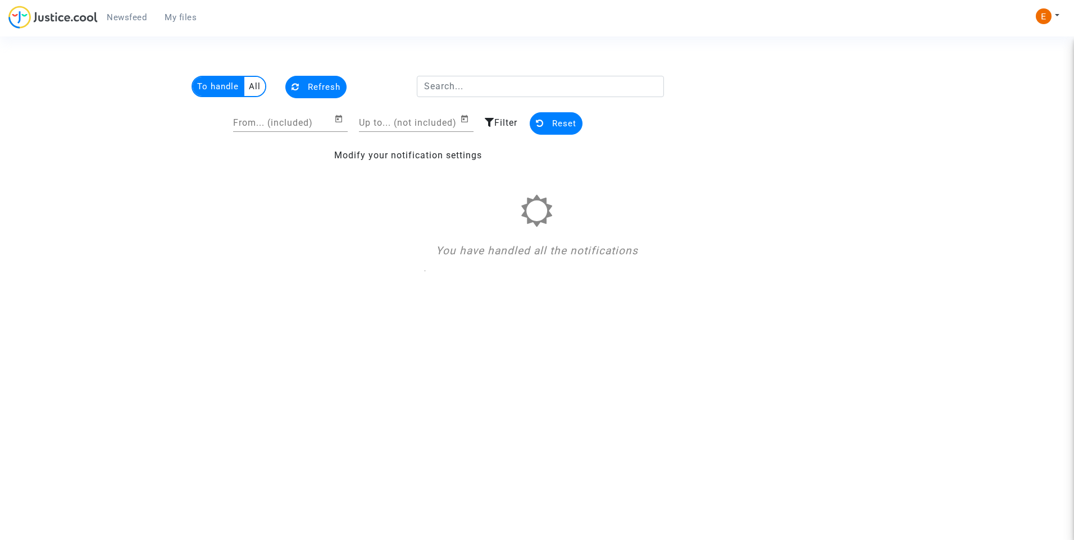
click at [255, 85] on multi-toggle-item "All" at bounding box center [254, 86] width 21 height 19
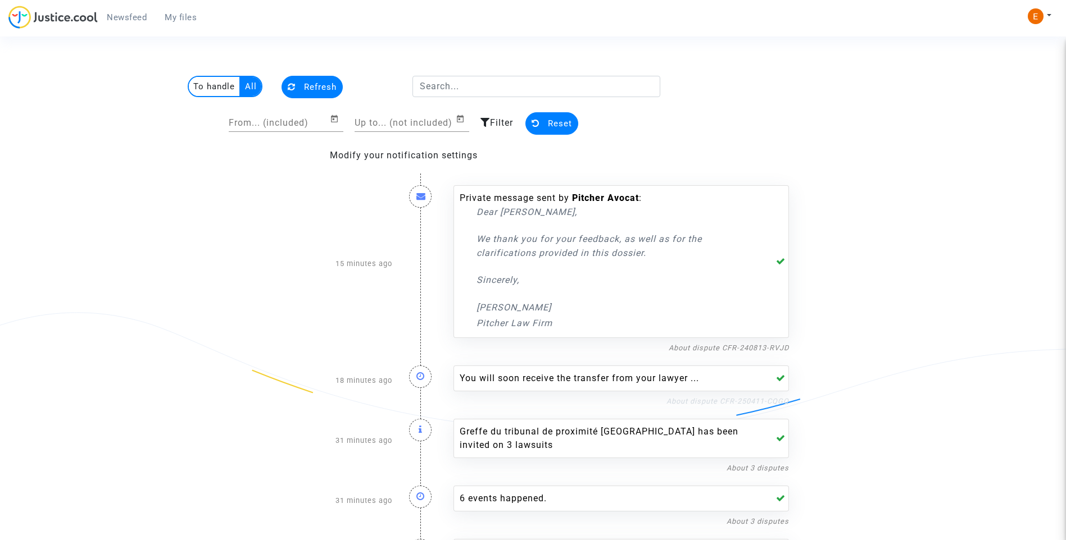
click at [754, 401] on link "About dispute CFR-250411-CQGQ" at bounding box center [727, 401] width 122 height 8
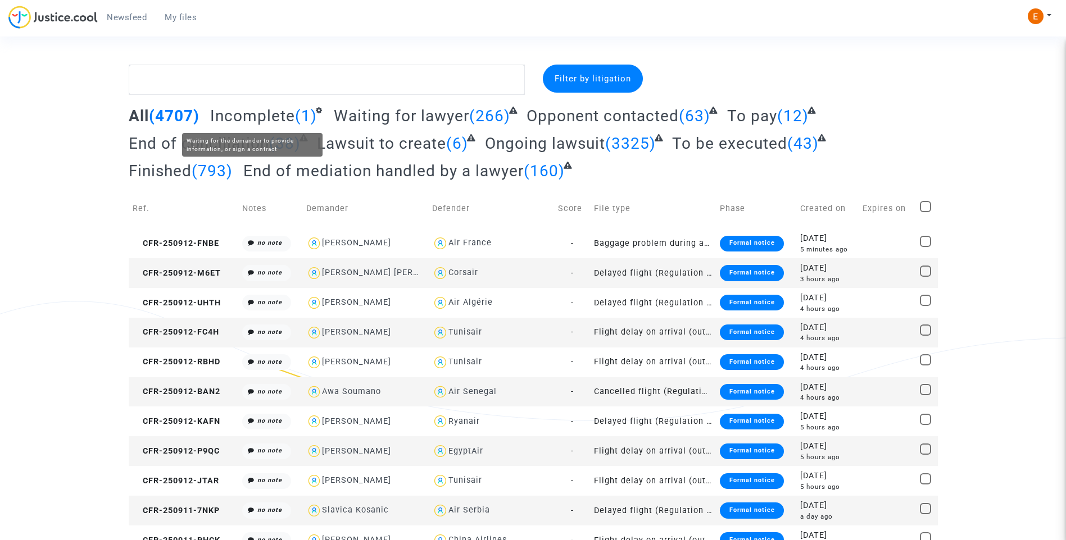
click at [267, 116] on span "Incomplete" at bounding box center [252, 116] width 85 height 19
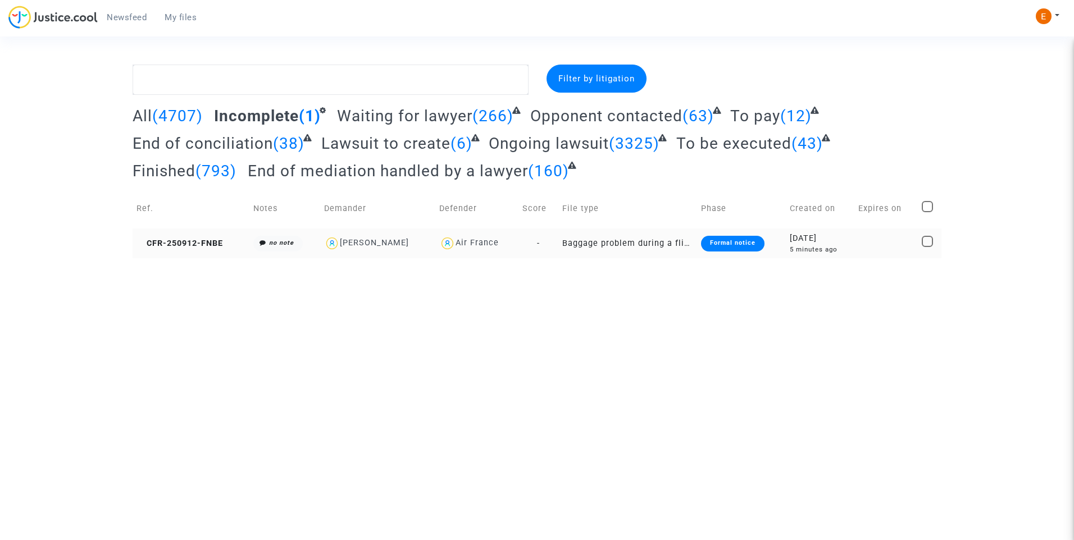
click at [719, 244] on div "Formal notice" at bounding box center [732, 244] width 63 height 16
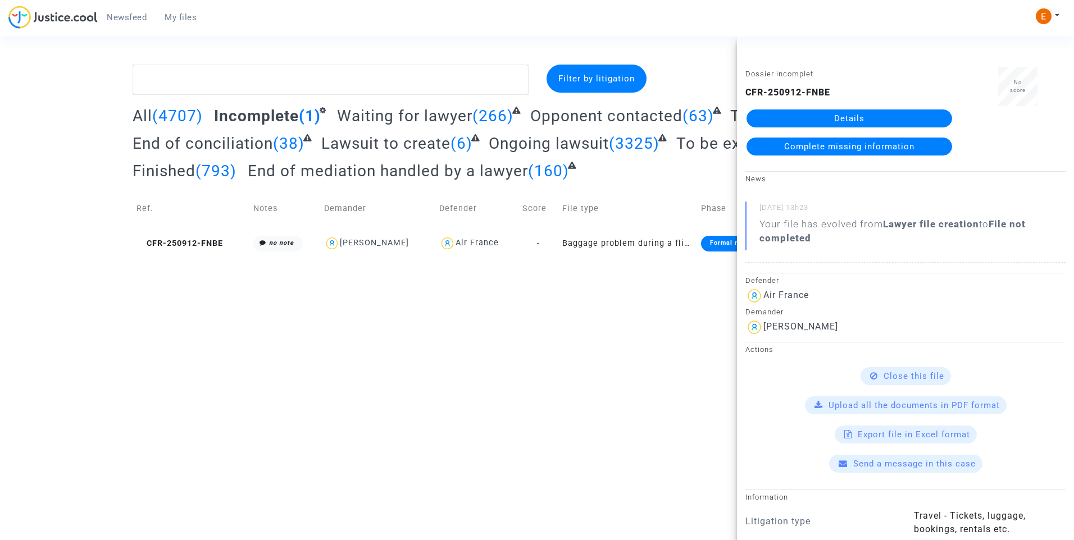
click at [443, 258] on html "Newsfeed My files My profile Settings Log out Filter by litigation All (4707) I…" at bounding box center [537, 129] width 1074 height 258
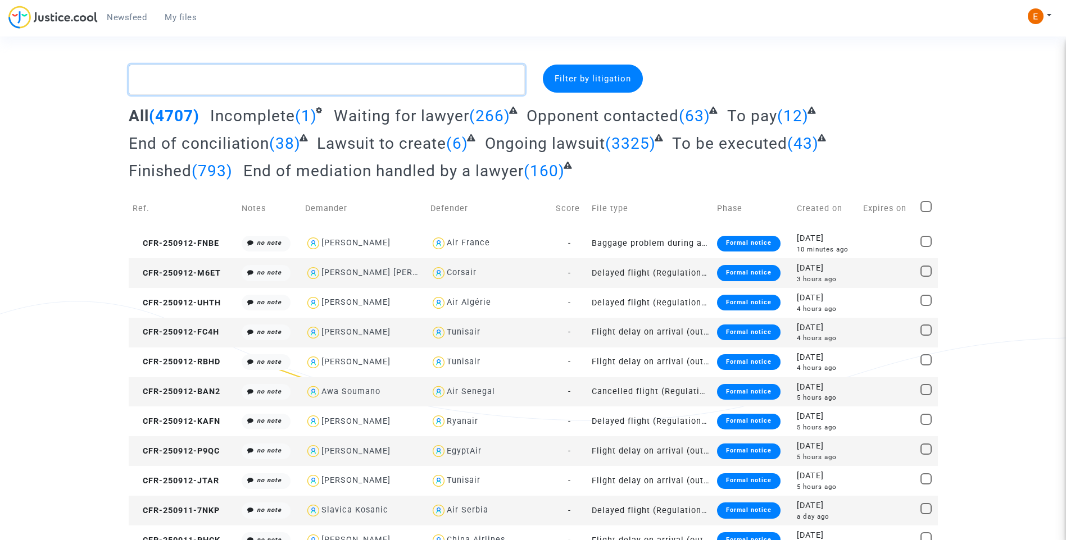
paste textarea "Bonavita"
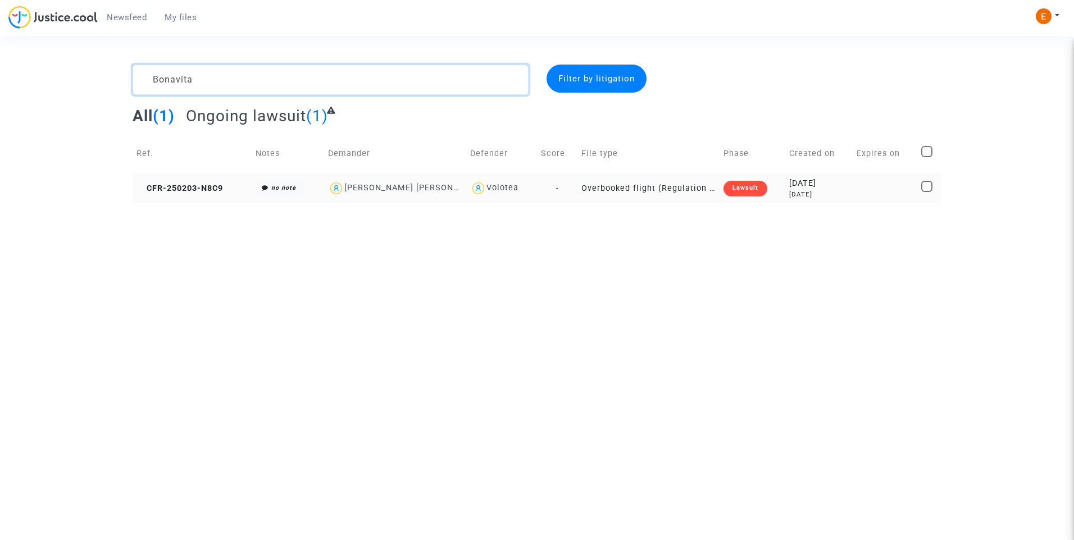
type textarea "Bonavita"
click at [754, 188] on div "Lawsuit" at bounding box center [746, 189] width 44 height 16
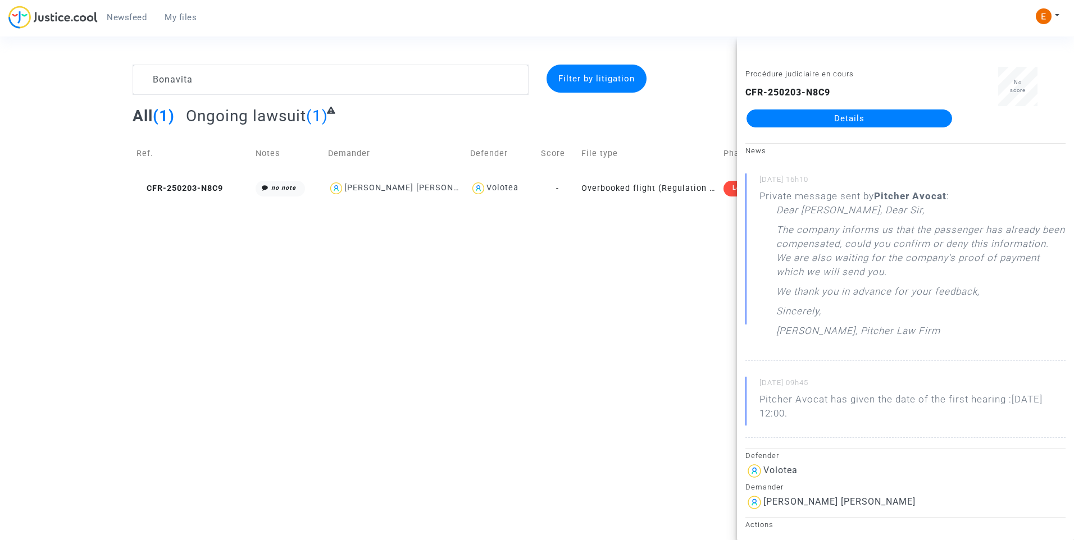
click at [886, 124] on link "Details" at bounding box center [850, 119] width 206 height 18
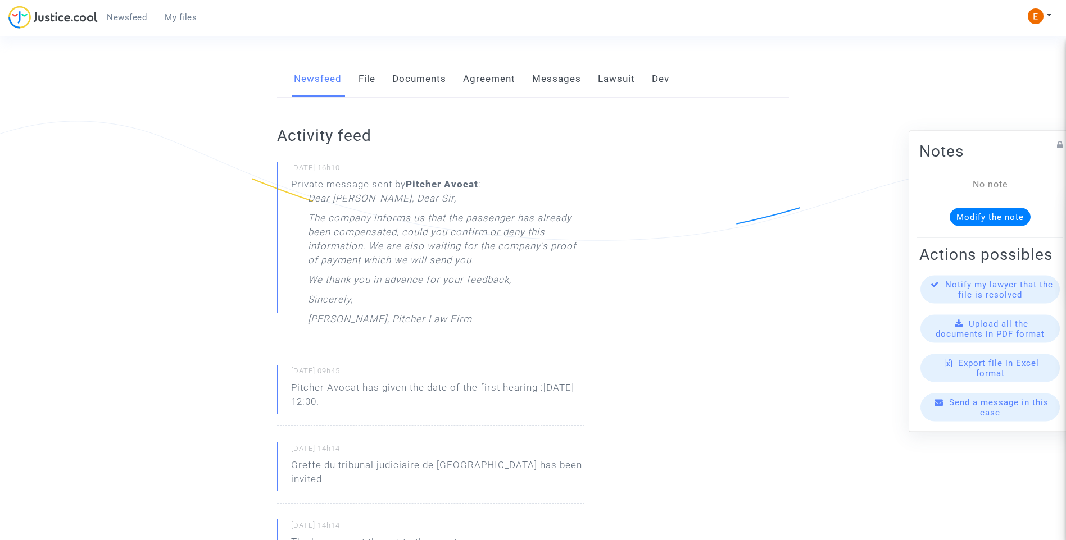
scroll to position [112, 0]
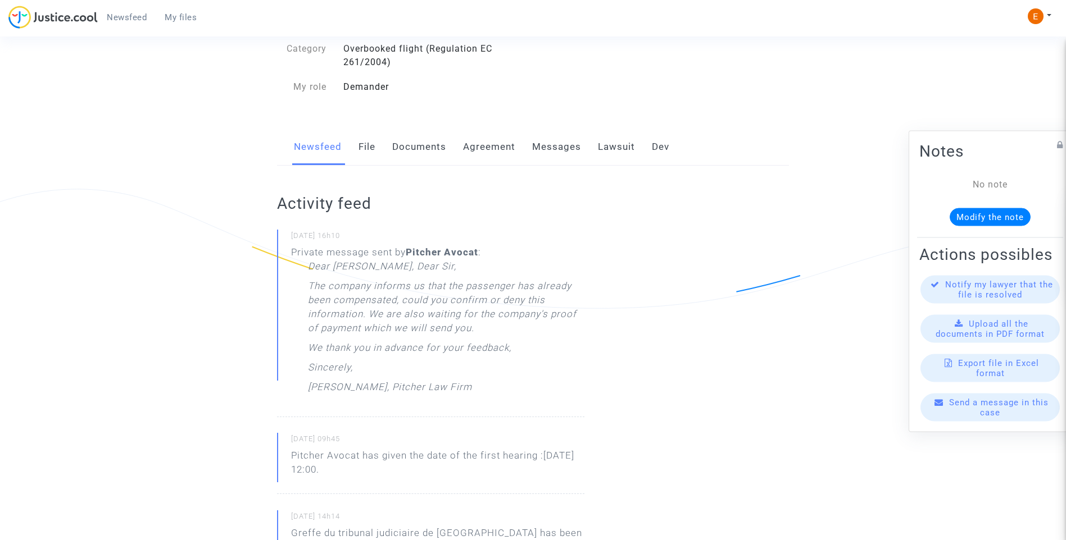
click at [607, 147] on link "Lawsuit" at bounding box center [616, 147] width 37 height 37
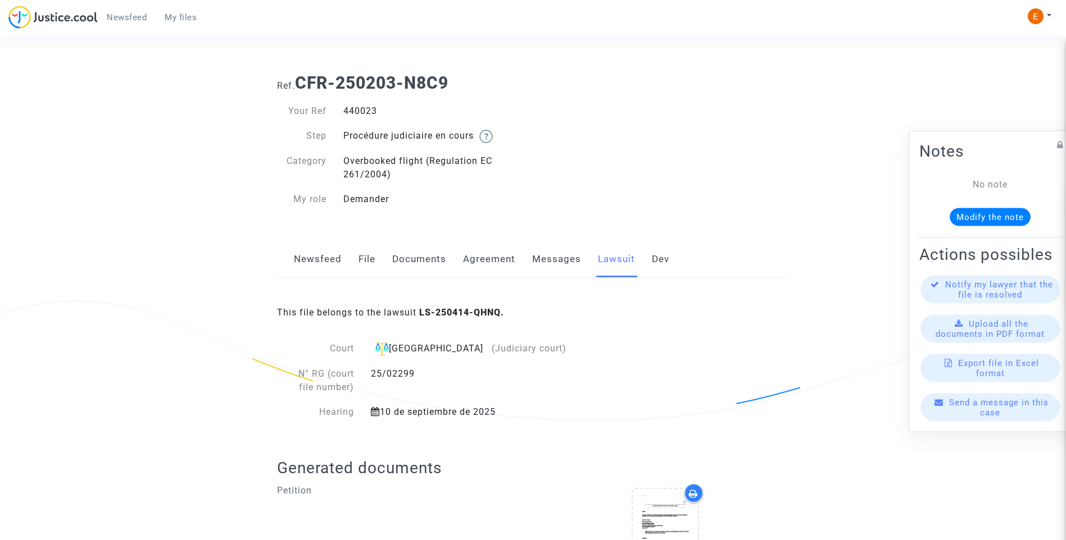
click at [555, 266] on link "Messages" at bounding box center [556, 259] width 49 height 37
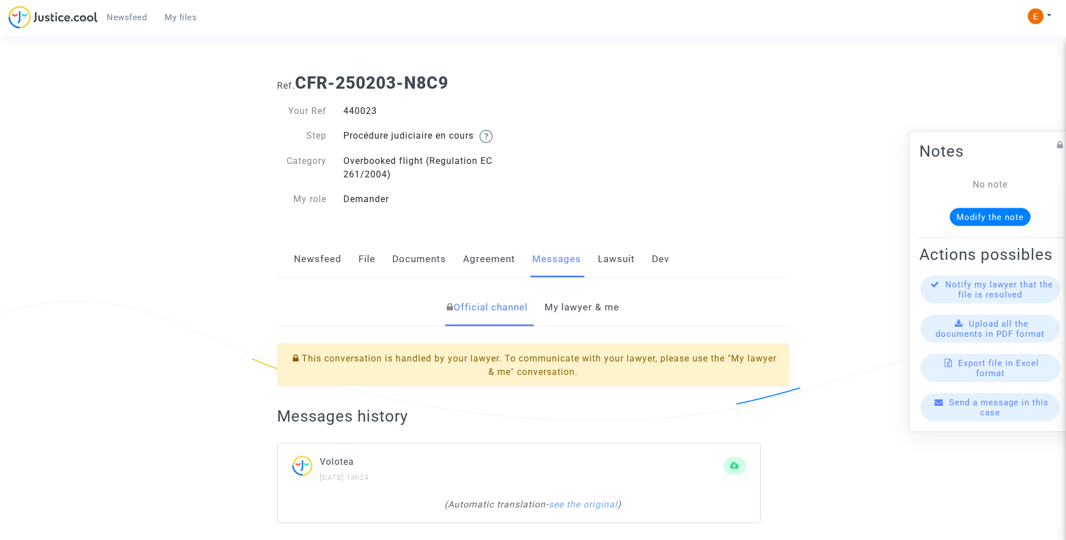
click at [579, 302] on link "My lawyer & me" at bounding box center [581, 307] width 75 height 37
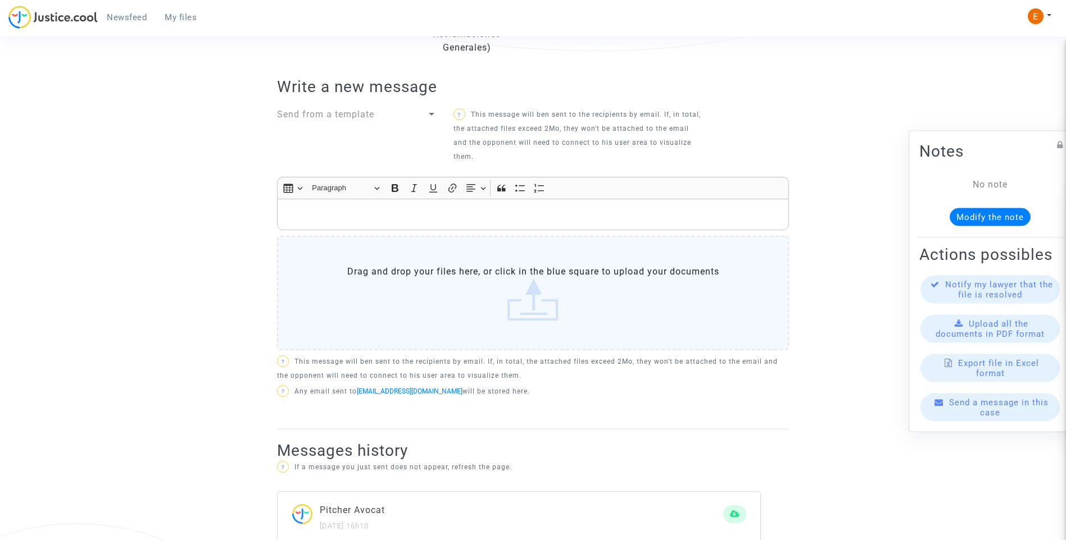
scroll to position [345, 0]
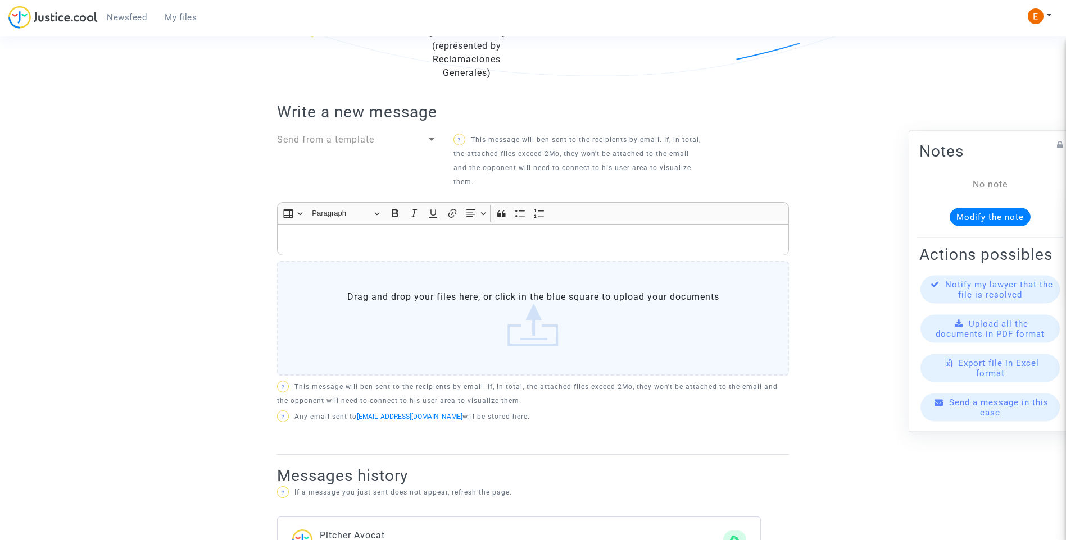
click at [394, 224] on div "Rich Text Editor, main" at bounding box center [533, 239] width 512 height 31
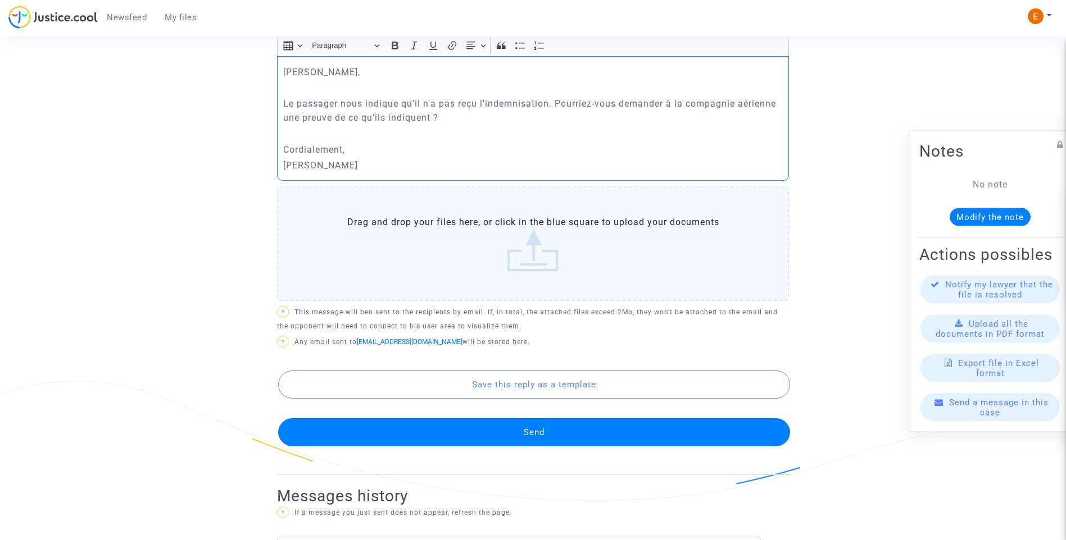
scroll to position [514, 0]
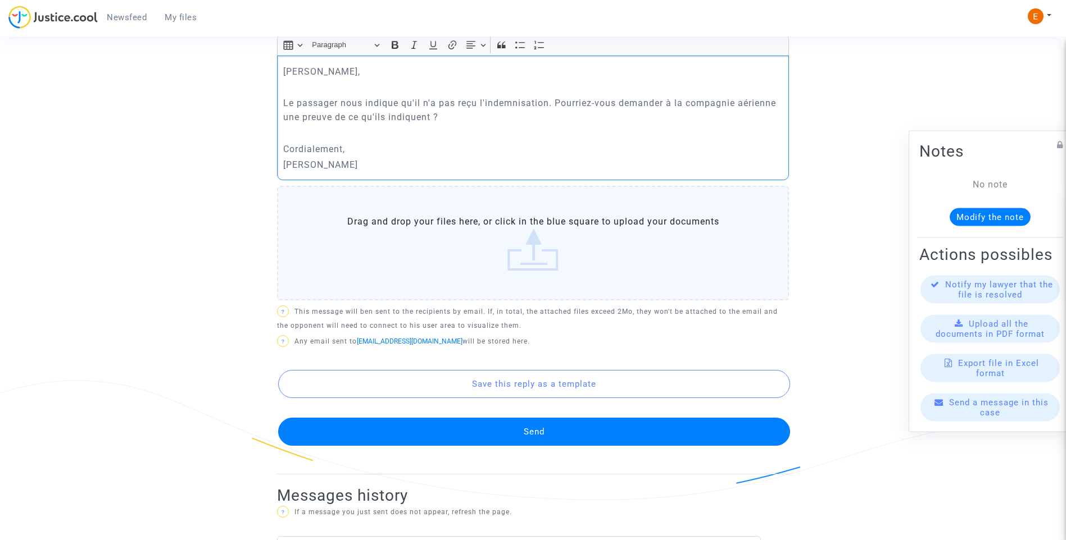
click at [547, 418] on button "Send" at bounding box center [534, 432] width 512 height 28
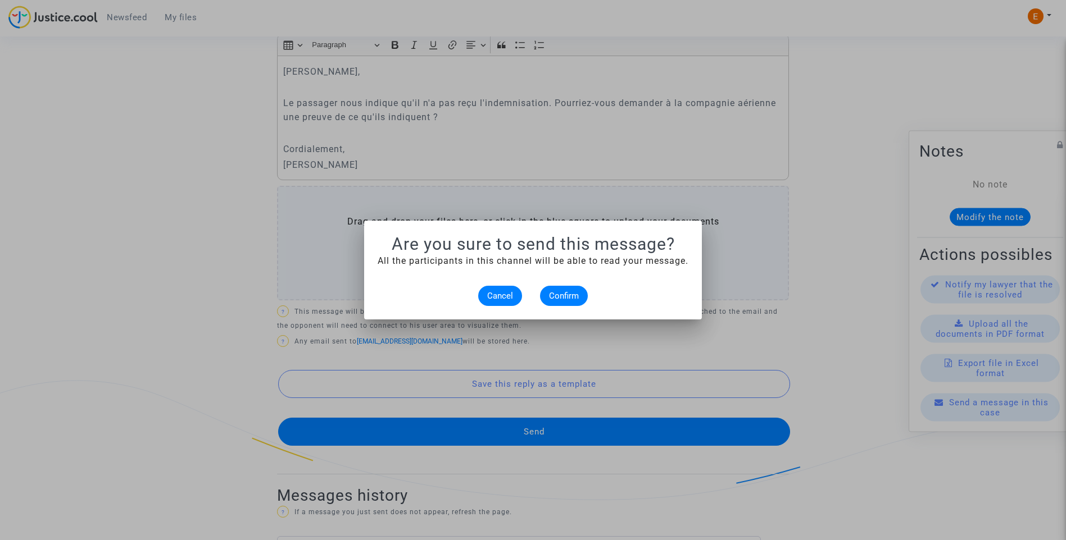
scroll to position [0, 0]
click at [575, 300] on span "Confirm" at bounding box center [564, 296] width 30 height 10
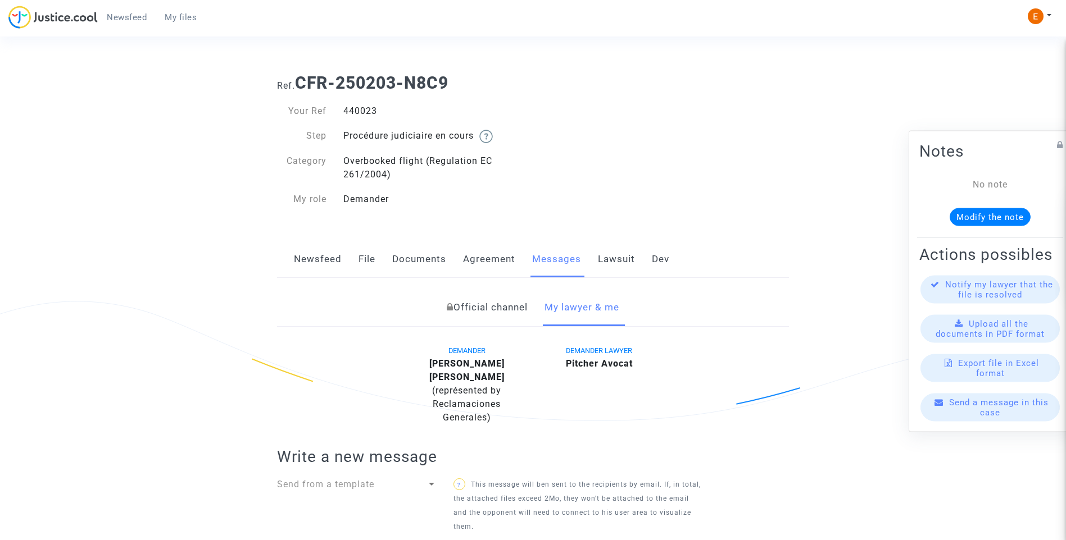
click at [190, 24] on link "My files" at bounding box center [181, 17] width 50 height 17
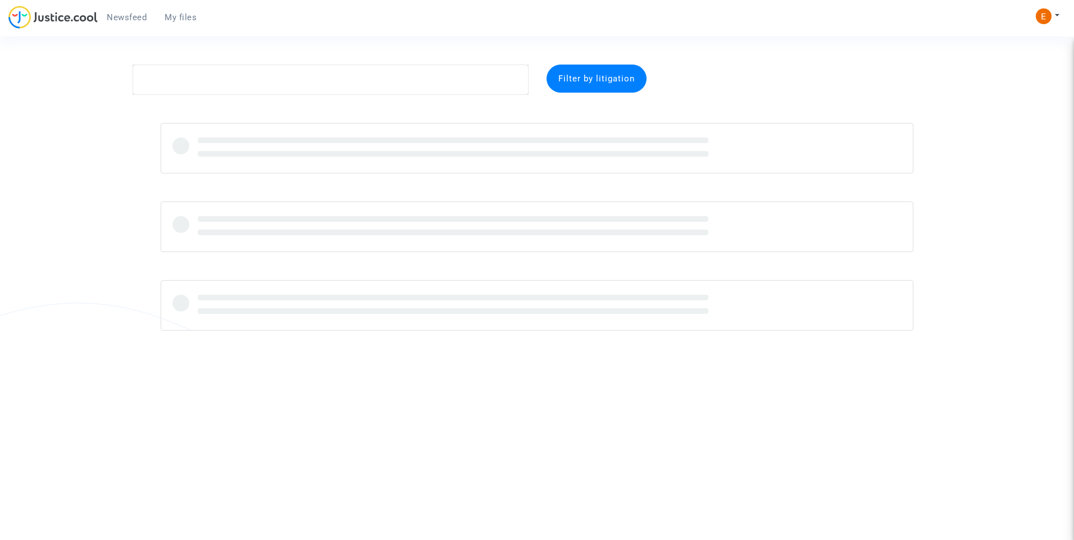
click at [141, 20] on span "Newsfeed" at bounding box center [127, 17] width 40 height 10
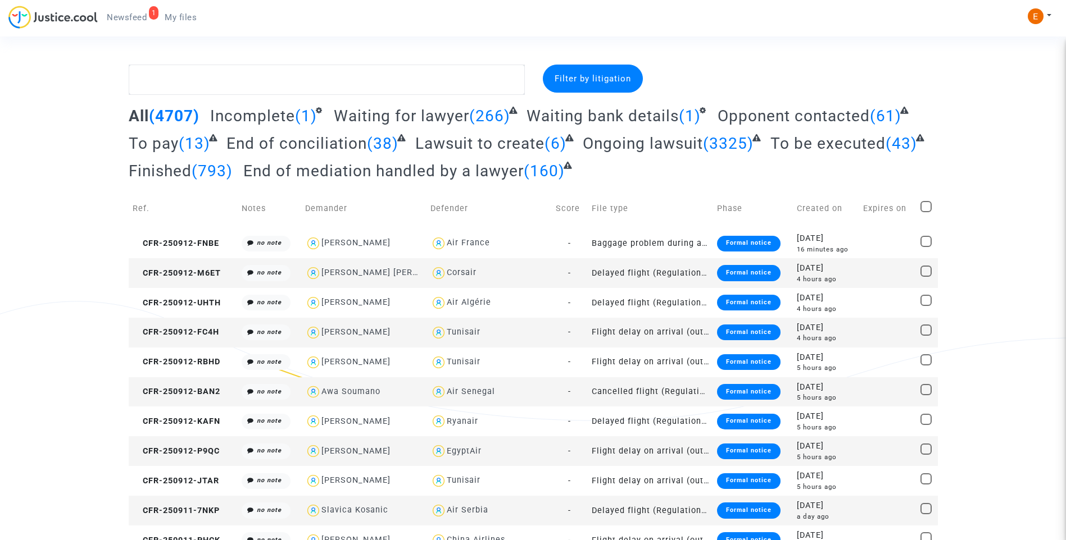
drag, startPoint x: 125, startPoint y: 21, endPoint x: 136, endPoint y: 22, distance: 11.3
click at [125, 21] on span "Newsfeed" at bounding box center [127, 17] width 40 height 10
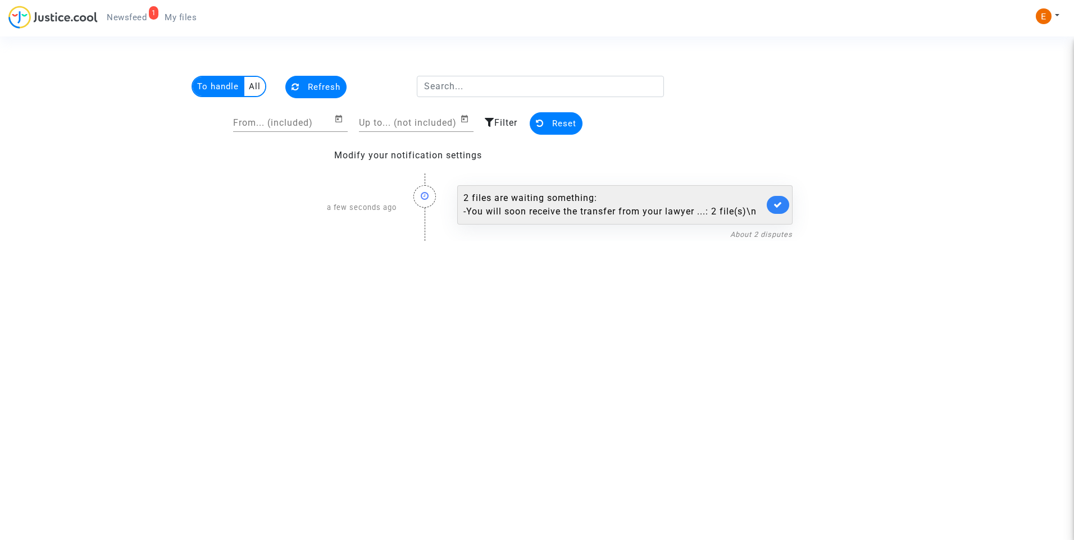
click at [588, 205] on div "- You will soon receive the transfer from your lawyer ...: 2 file(s)\n" at bounding box center [614, 211] width 301 height 13
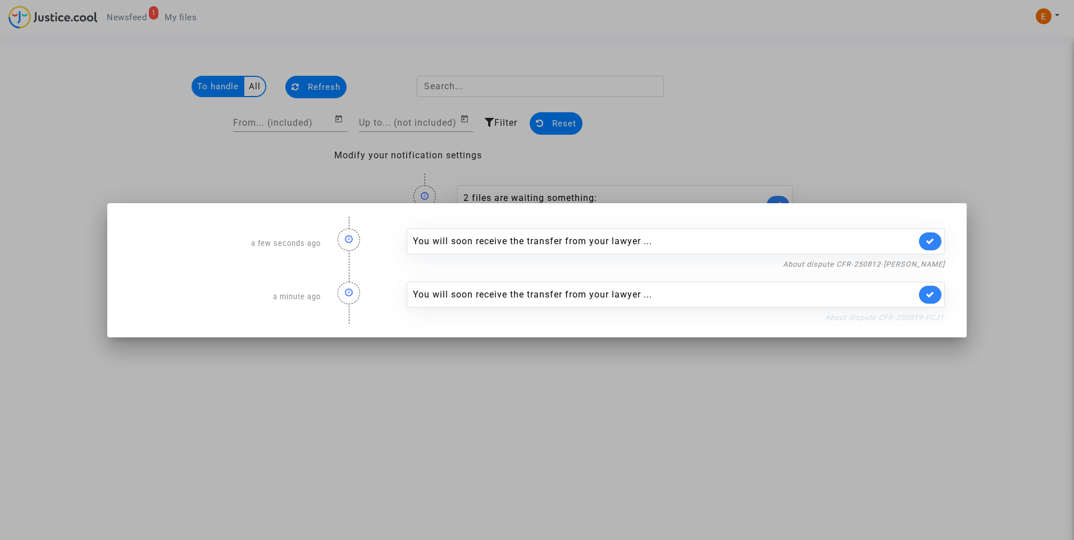
click at [870, 320] on link "About dispute CFR-250819-FCJT" at bounding box center [885, 318] width 120 height 8
click at [931, 292] on icon at bounding box center [930, 294] width 9 height 8
click at [928, 263] on link "About dispute CFR-250812-DEEY" at bounding box center [864, 264] width 162 height 8
click at [921, 242] on link at bounding box center [930, 242] width 22 height 18
drag, startPoint x: 924, startPoint y: 184, endPoint x: 385, endPoint y: 62, distance: 553.0
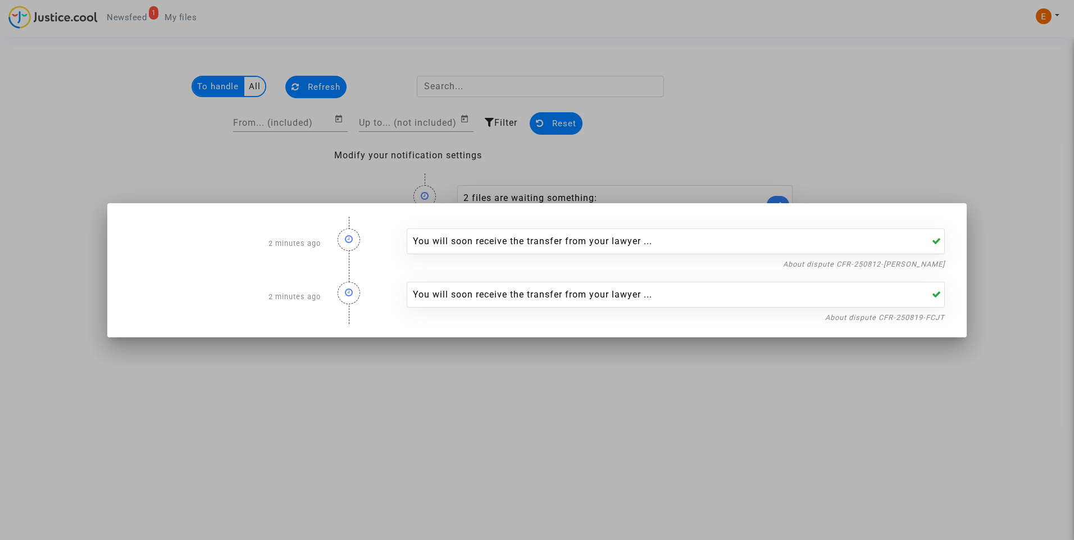
click at [924, 183] on div at bounding box center [537, 270] width 1074 height 540
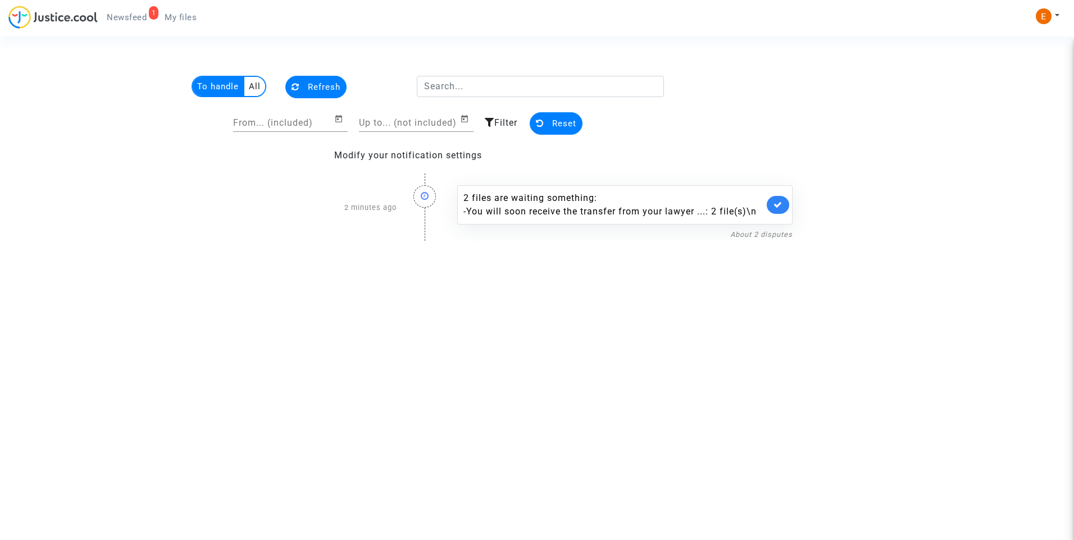
click at [197, 24] on link "My files" at bounding box center [181, 17] width 50 height 17
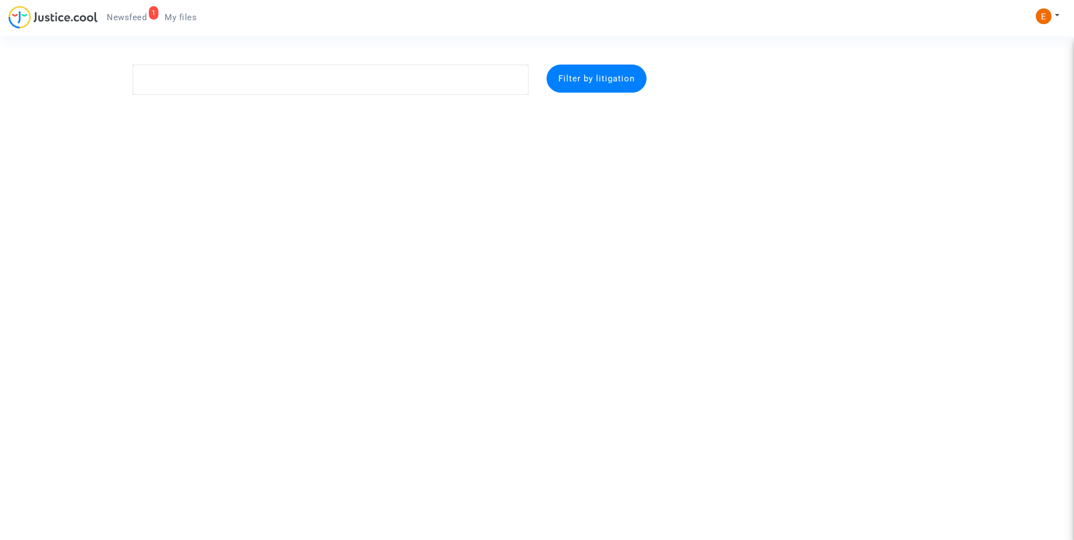
click at [148, 19] on link "1 Newsfeed" at bounding box center [127, 17] width 58 height 17
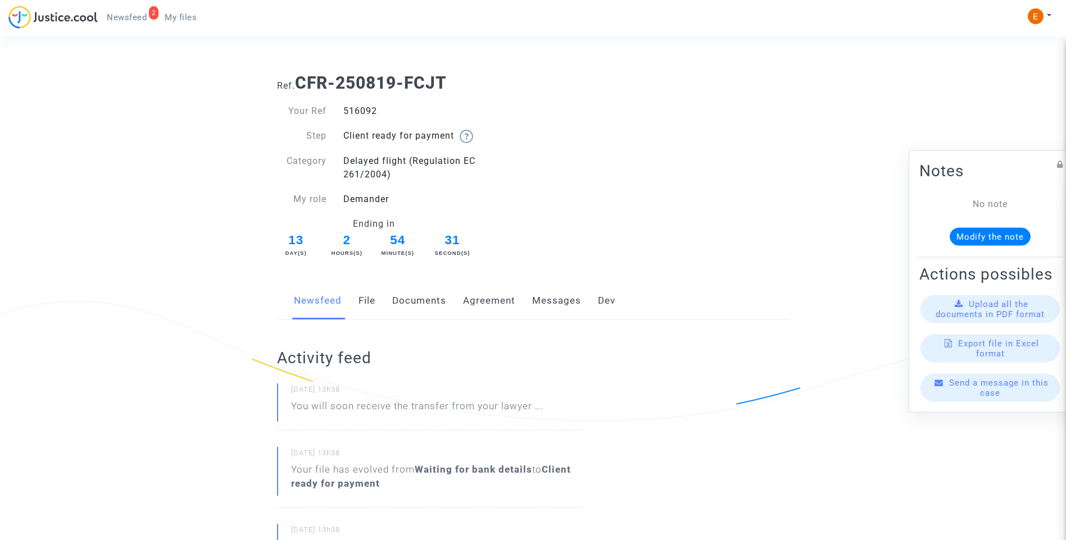
click at [370, 111] on div "516092" at bounding box center [434, 111] width 198 height 13
copy div "516092"
click at [371, 301] on link "File" at bounding box center [366, 301] width 17 height 37
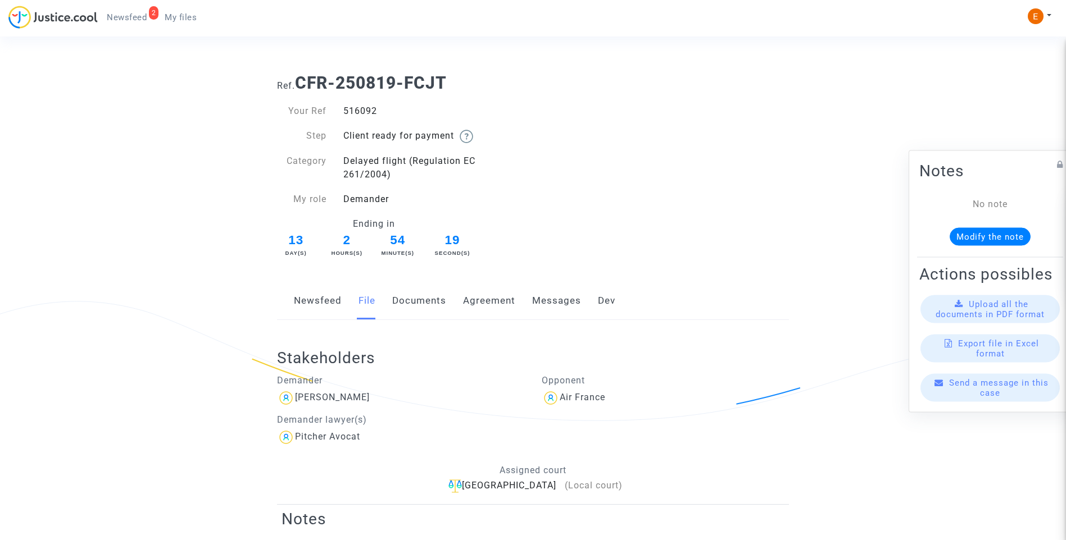
click at [569, 297] on link "Messages" at bounding box center [556, 301] width 49 height 37
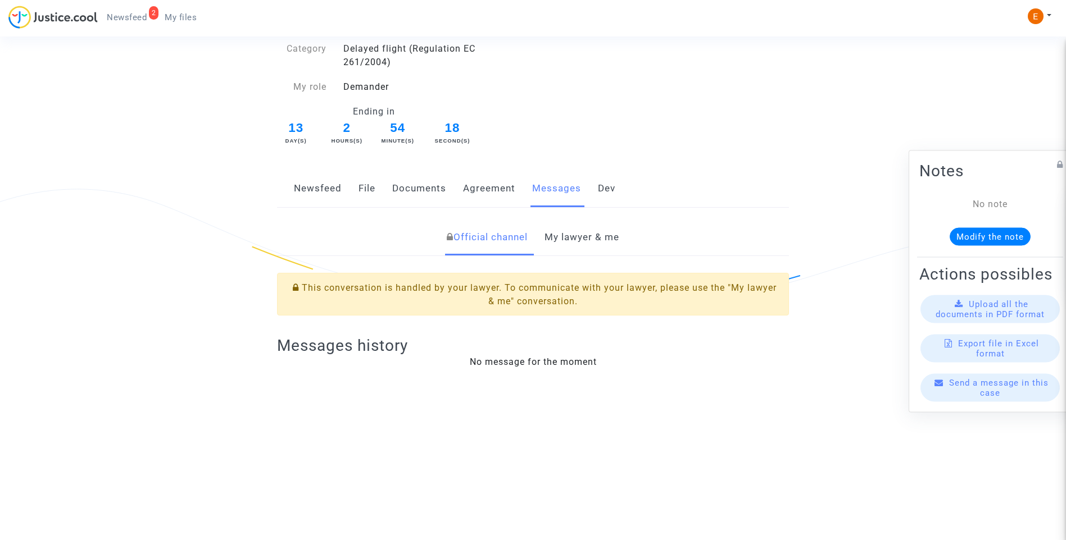
click at [574, 233] on link "My lawyer & me" at bounding box center [581, 237] width 75 height 37
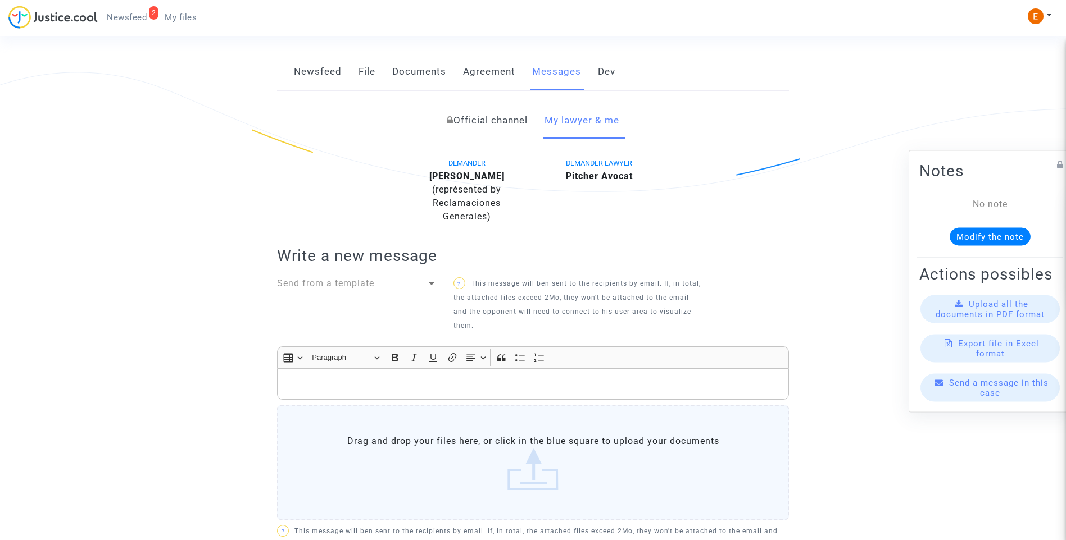
scroll to position [33, 0]
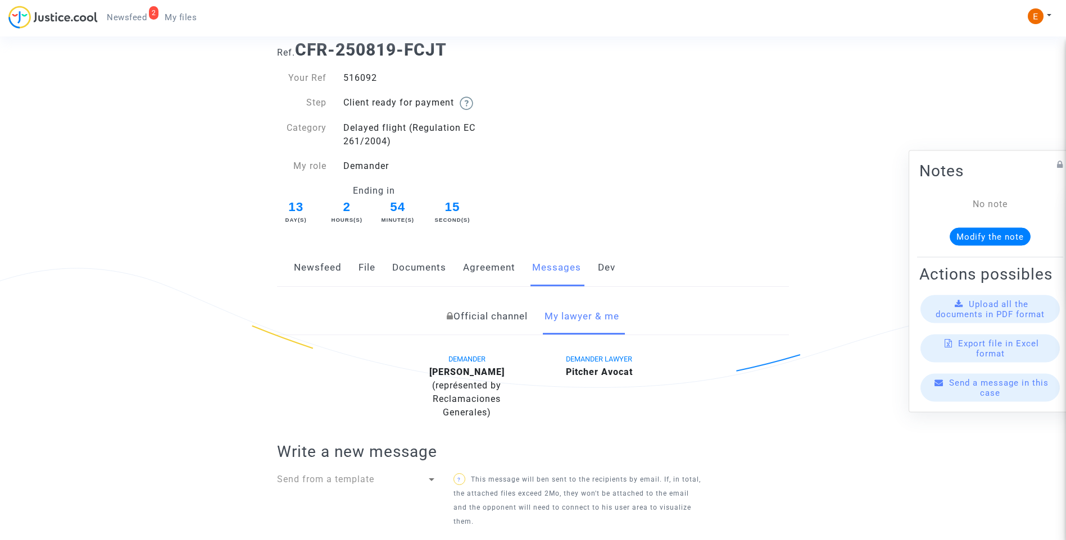
click at [362, 269] on link "File" at bounding box center [366, 267] width 17 height 37
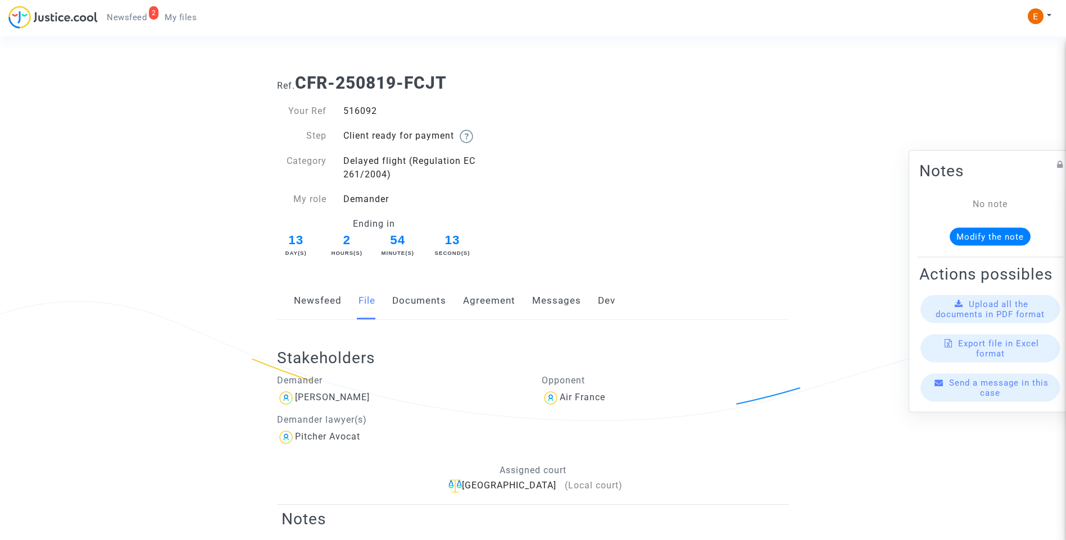
click at [310, 304] on link "Newsfeed" at bounding box center [318, 301] width 48 height 37
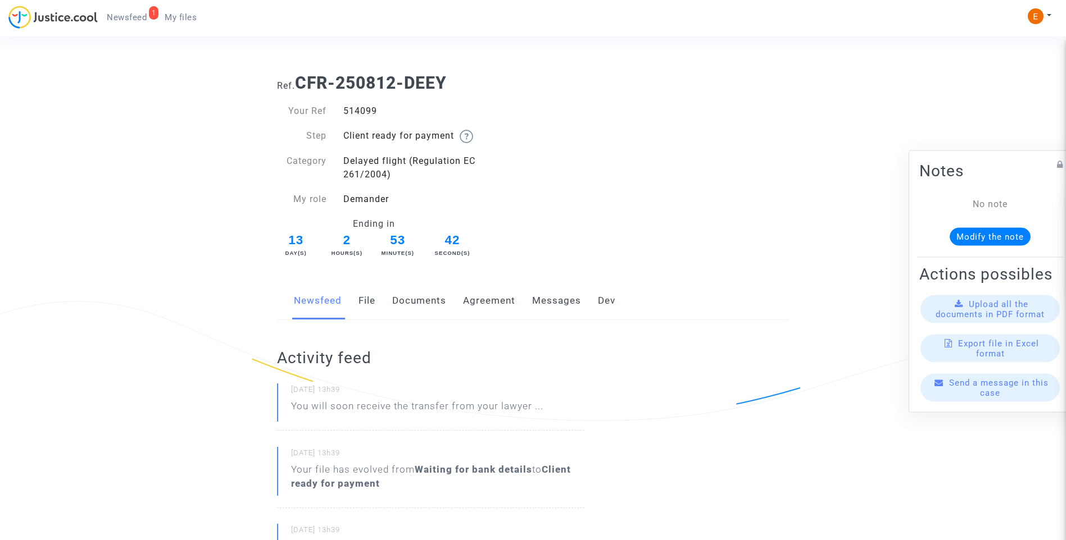
click at [372, 107] on div "514099" at bounding box center [434, 111] width 198 height 13
copy div "514099"
click at [369, 299] on link "File" at bounding box center [366, 301] width 17 height 37
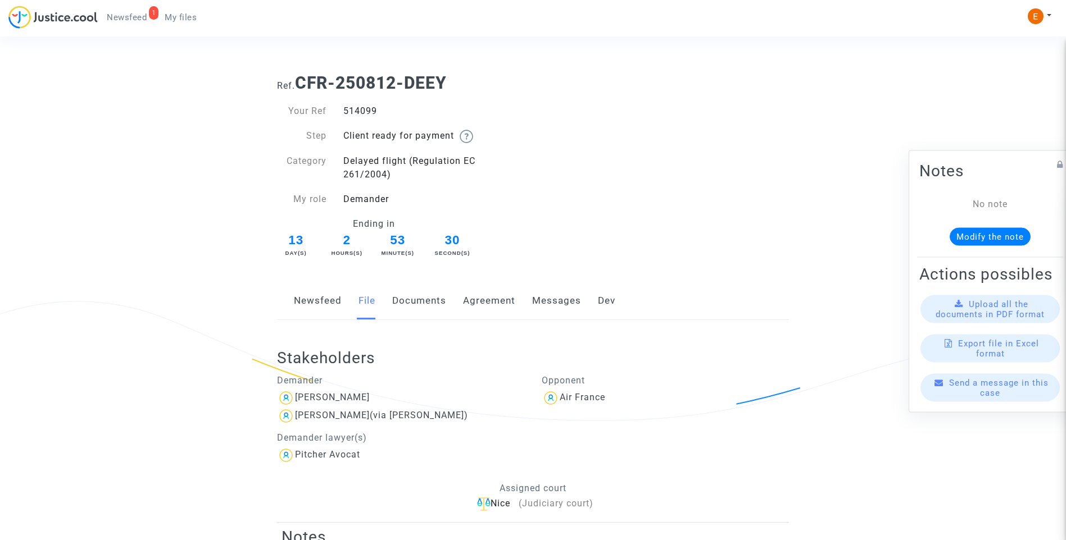
click at [529, 314] on div "Newsfeed File Documents Agreement Messages Dev" at bounding box center [533, 302] width 512 height 38
click at [548, 302] on link "Messages" at bounding box center [556, 301] width 49 height 37
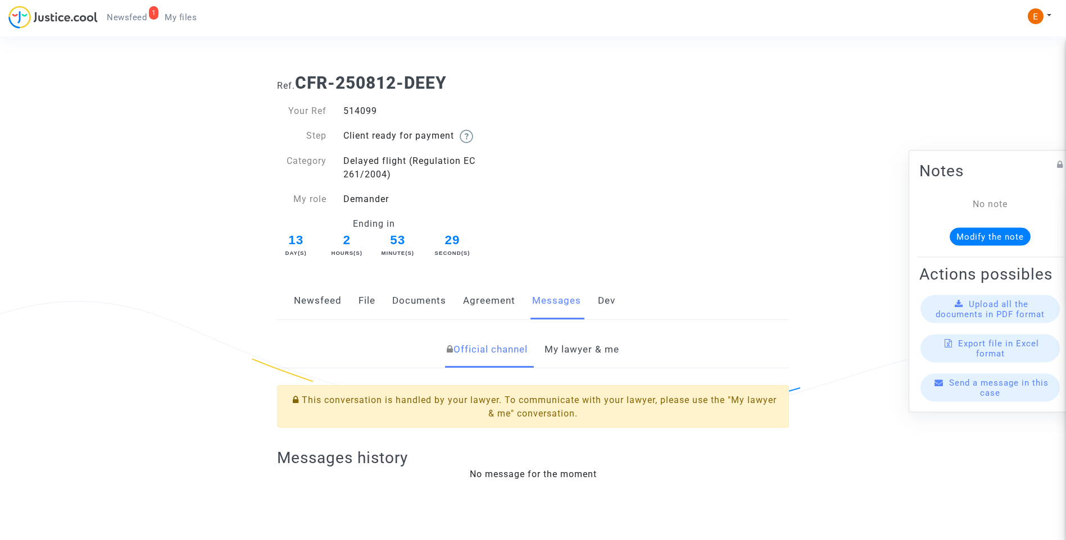
click at [608, 341] on link "My lawyer & me" at bounding box center [581, 349] width 75 height 37
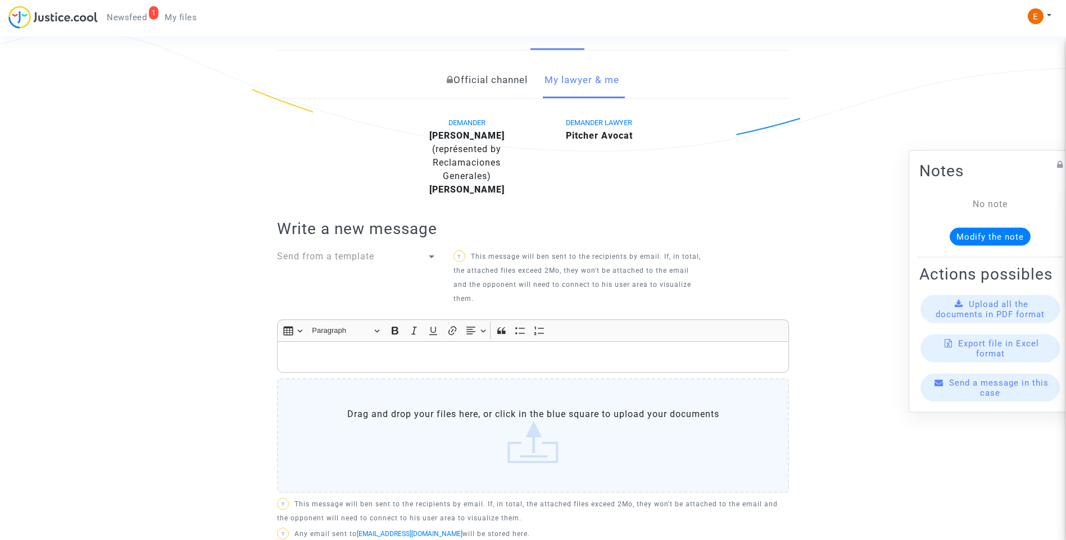
scroll to position [103, 0]
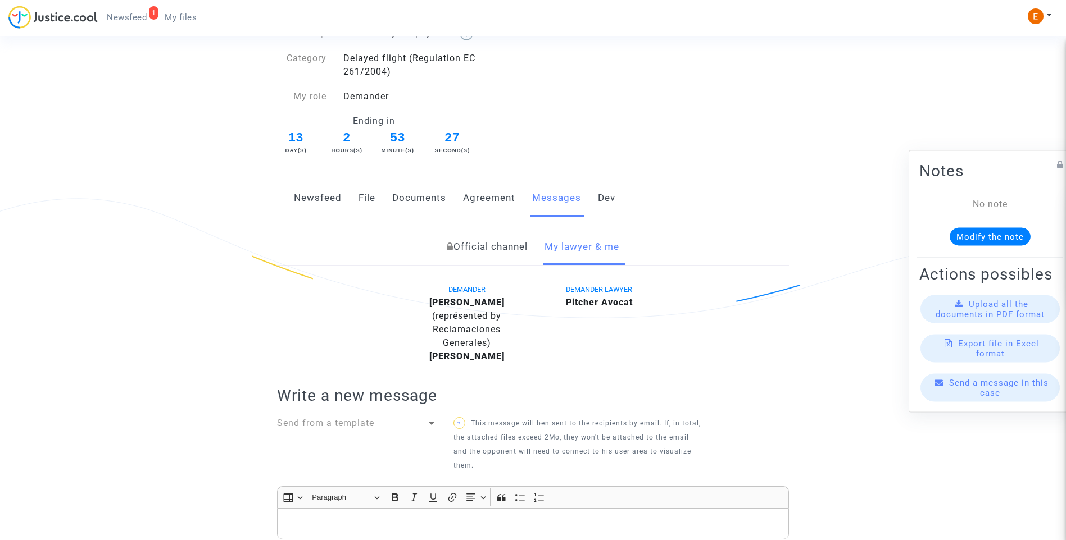
click at [323, 215] on div "Ref. CFR-250812-DEEY Your Ref 514099 Step Client ready for payment Category Del…" at bounding box center [533, 392] width 529 height 860
drag, startPoint x: 323, startPoint y: 213, endPoint x: 321, endPoint y: 203, distance: 9.7
click at [322, 203] on link "Newsfeed" at bounding box center [318, 198] width 48 height 37
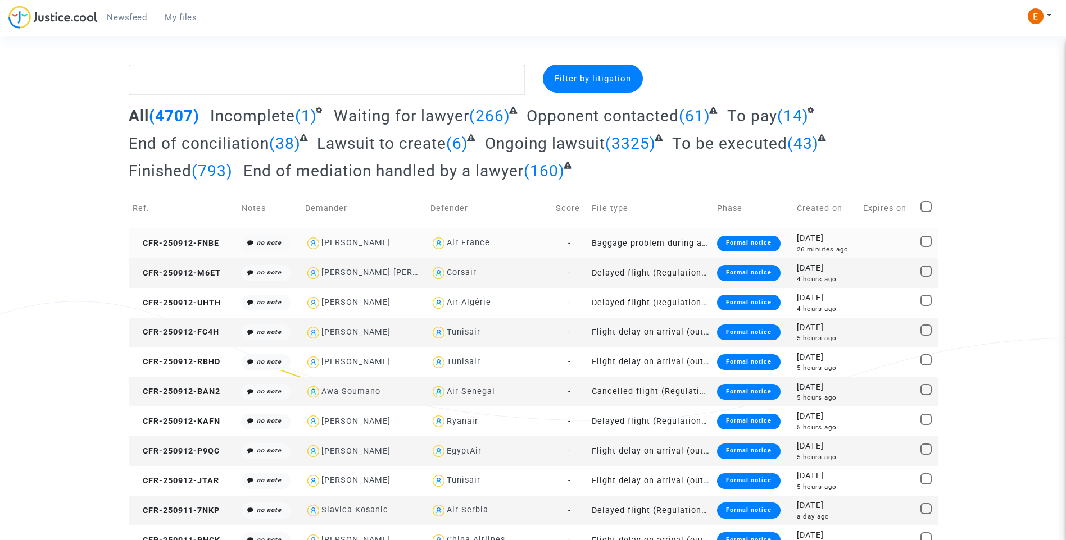
click at [727, 241] on div "Formal notice" at bounding box center [748, 244] width 63 height 16
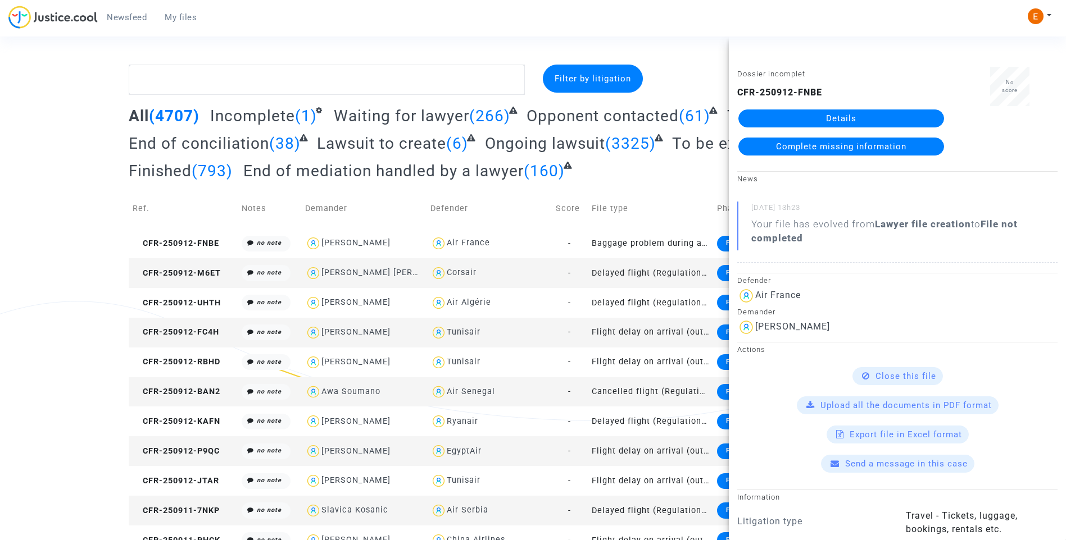
click at [843, 114] on link "Details" at bounding box center [841, 119] width 206 height 18
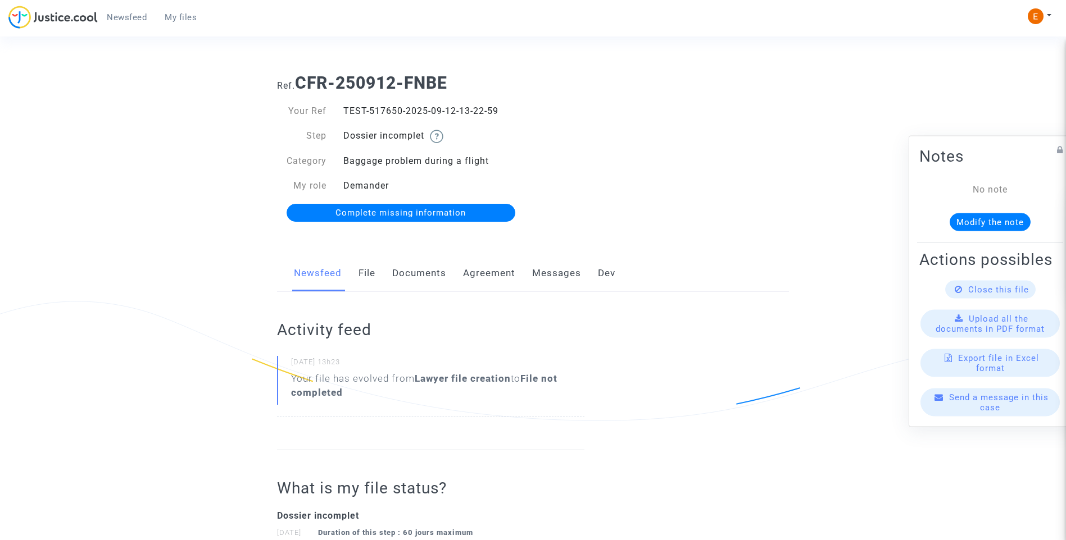
click at [369, 274] on link "File" at bounding box center [366, 273] width 17 height 37
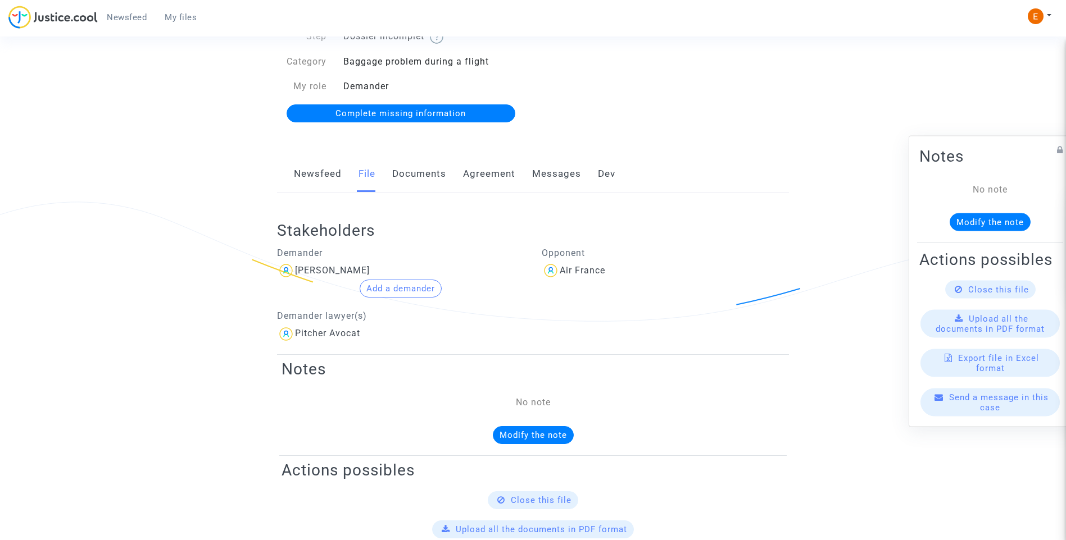
scroll to position [83, 0]
